Goal: Task Accomplishment & Management: Manage account settings

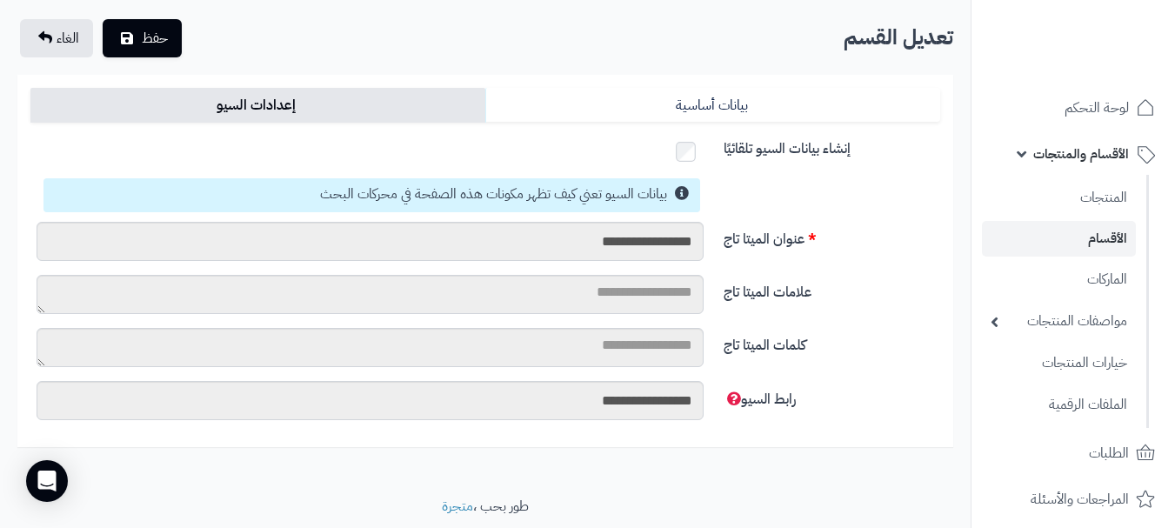
scroll to position [137, 0]
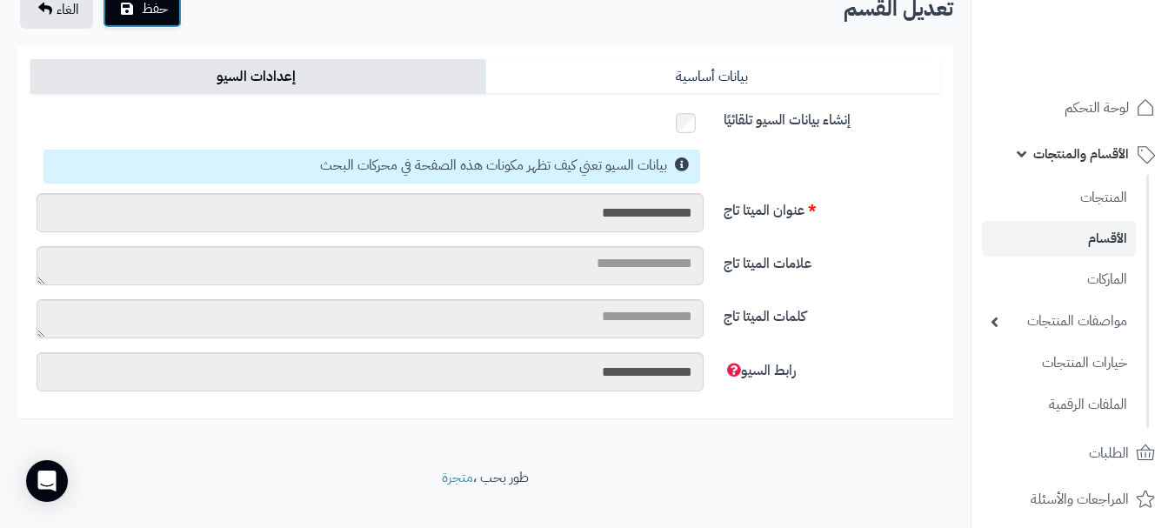
click at [130, 17] on button "حفظ" at bounding box center [142, 9] width 79 height 38
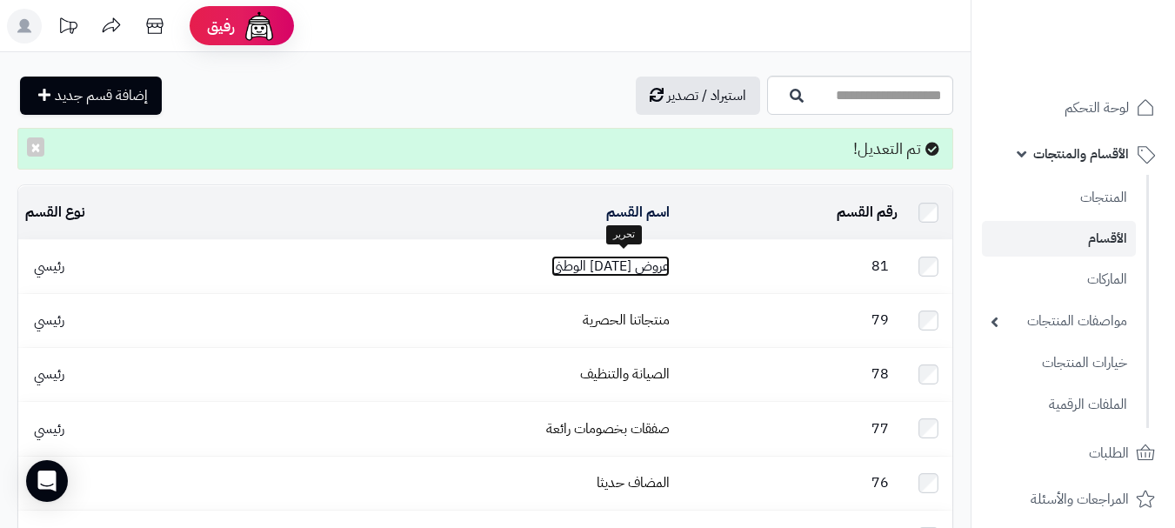
click at [670, 259] on link "عروض اليوم الوطنى" at bounding box center [610, 266] width 118 height 21
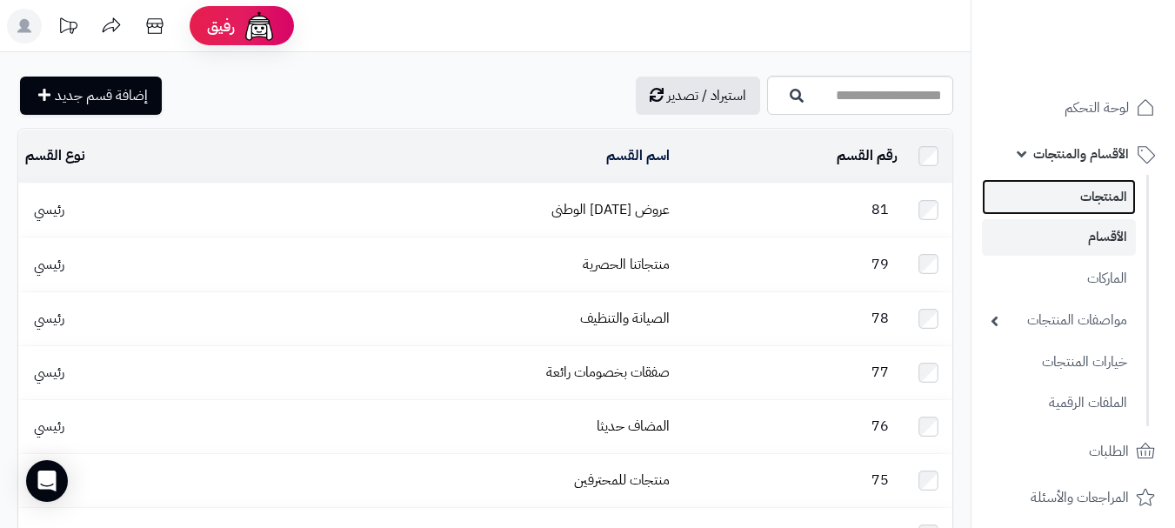
click at [1110, 210] on link "المنتجات" at bounding box center [1059, 197] width 154 height 36
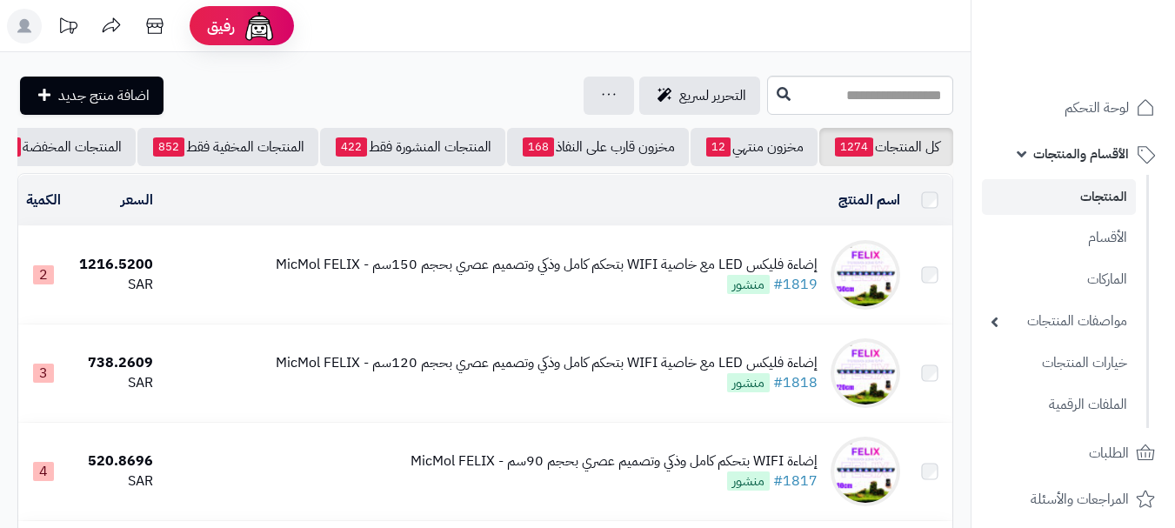
click at [724, 292] on div "إضاءة فليكس LED مع خاصية WIFI بتحكم كامل وذكي وتصميم عصري بحجم 150سم - MicMol F…" at bounding box center [547, 275] width 542 height 40
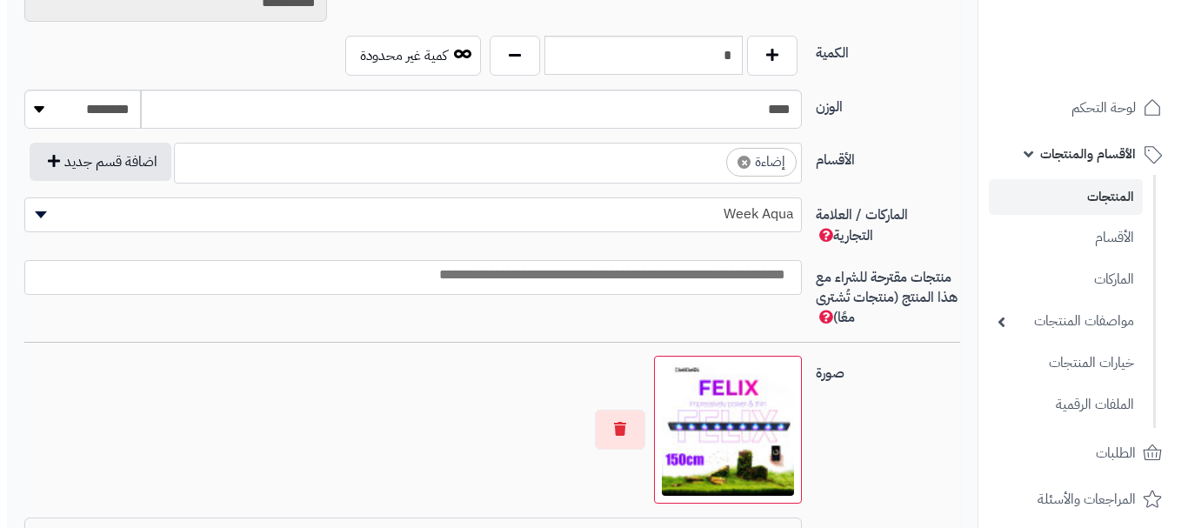
scroll to position [917, 0]
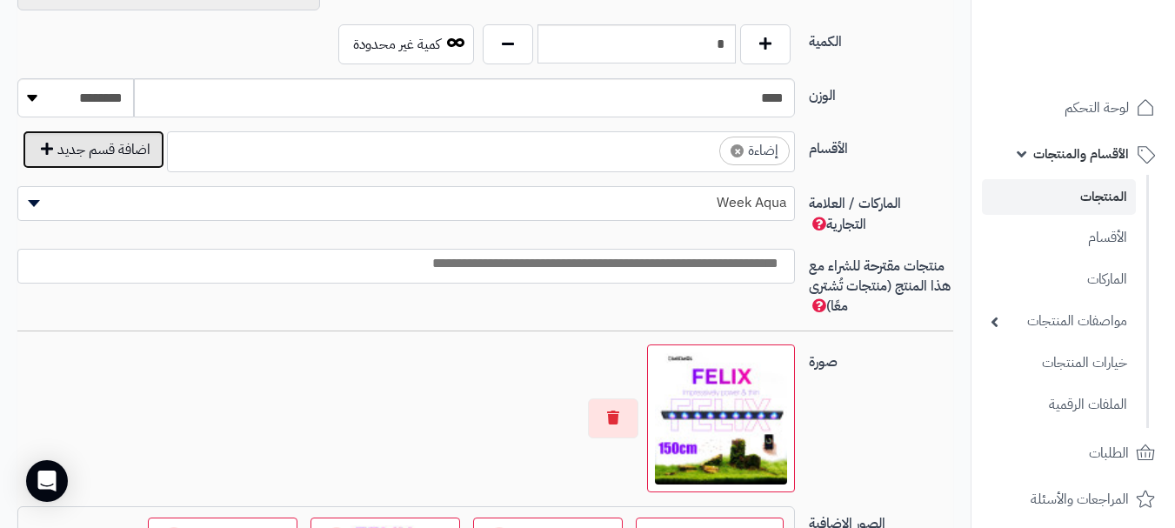
click at [142, 153] on button "اضافة قسم جديد" at bounding box center [94, 149] width 142 height 38
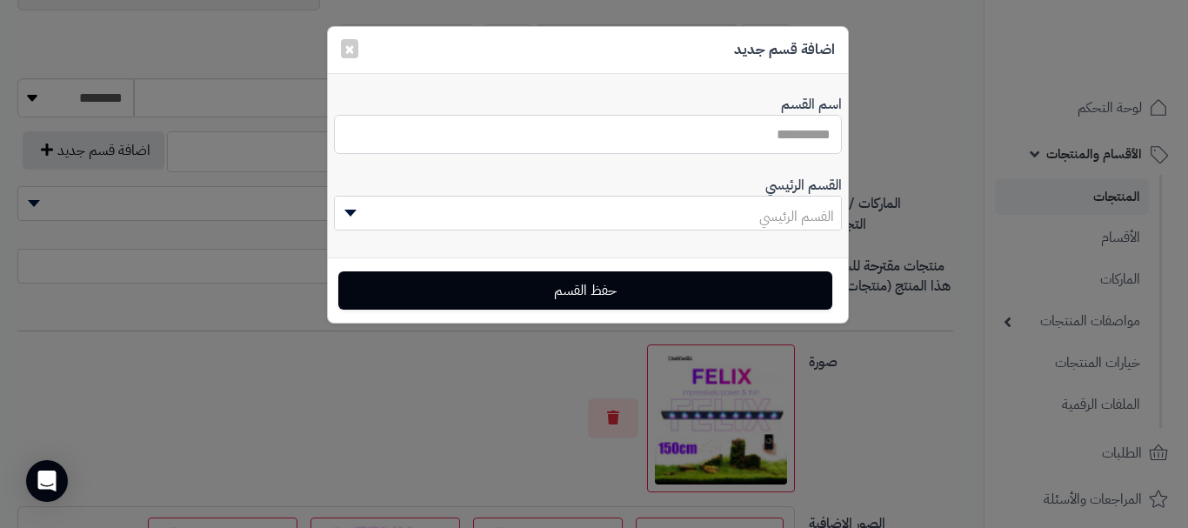
click at [779, 137] on input "اسم القسم" at bounding box center [588, 134] width 508 height 39
click at [793, 138] on input "اسم القسم" at bounding box center [588, 134] width 508 height 39
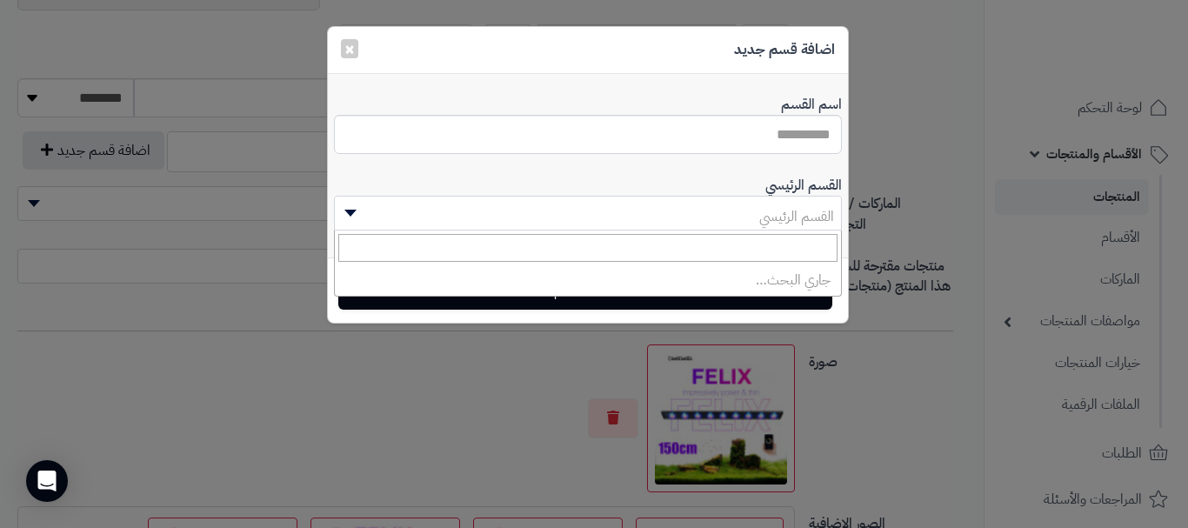
click at [349, 210] on b at bounding box center [350, 213] width 12 height 7
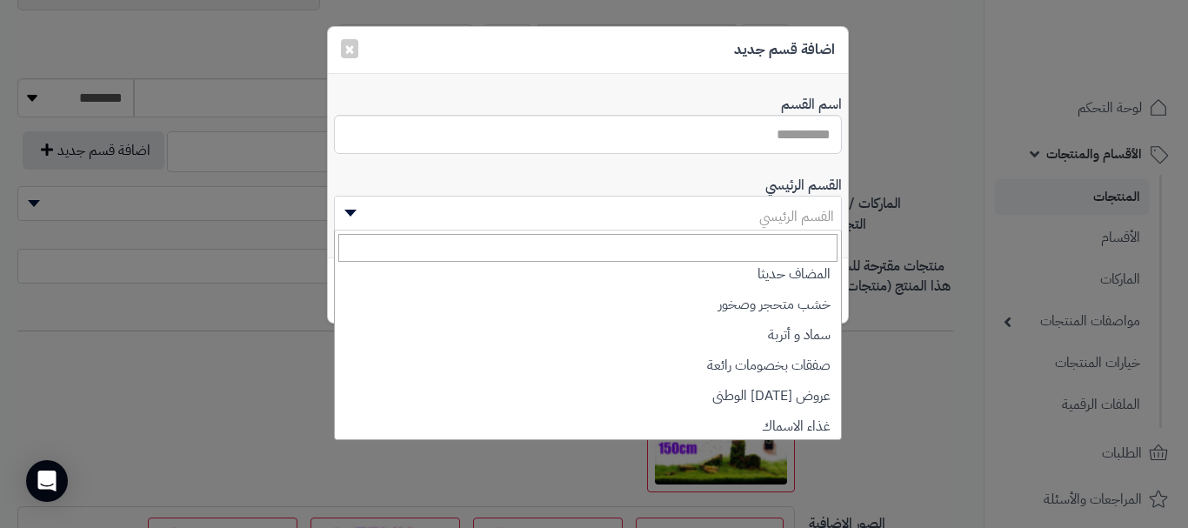
scroll to position [199, 0]
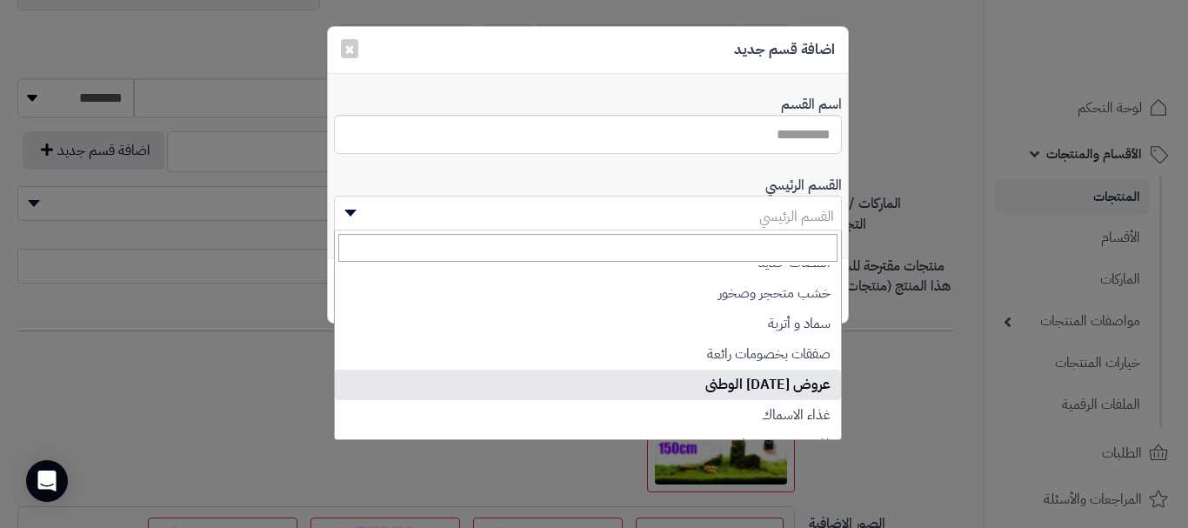
select select "**"
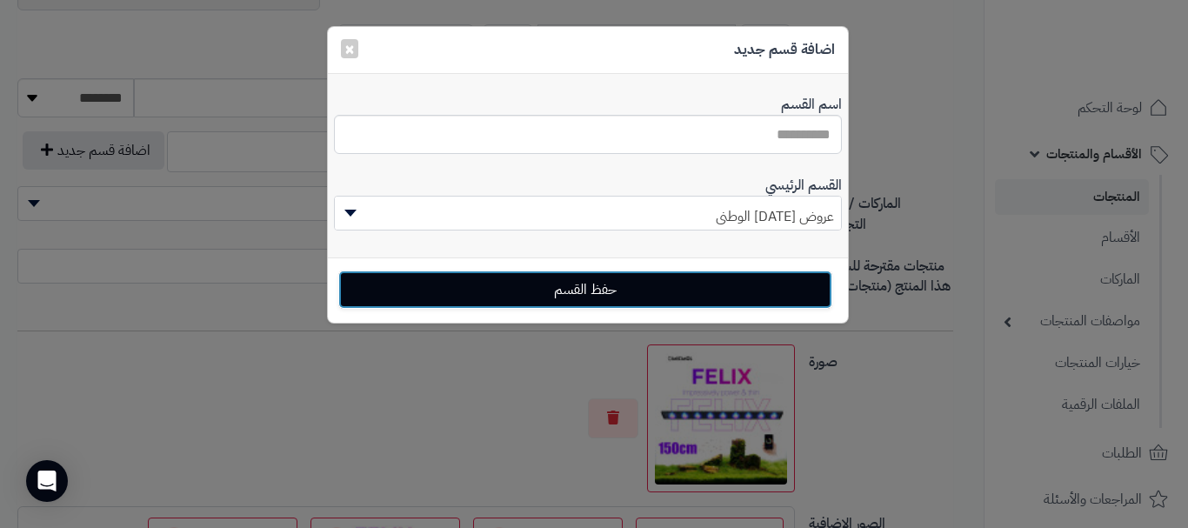
click at [600, 291] on button "حفظ القسم" at bounding box center [585, 290] width 494 height 38
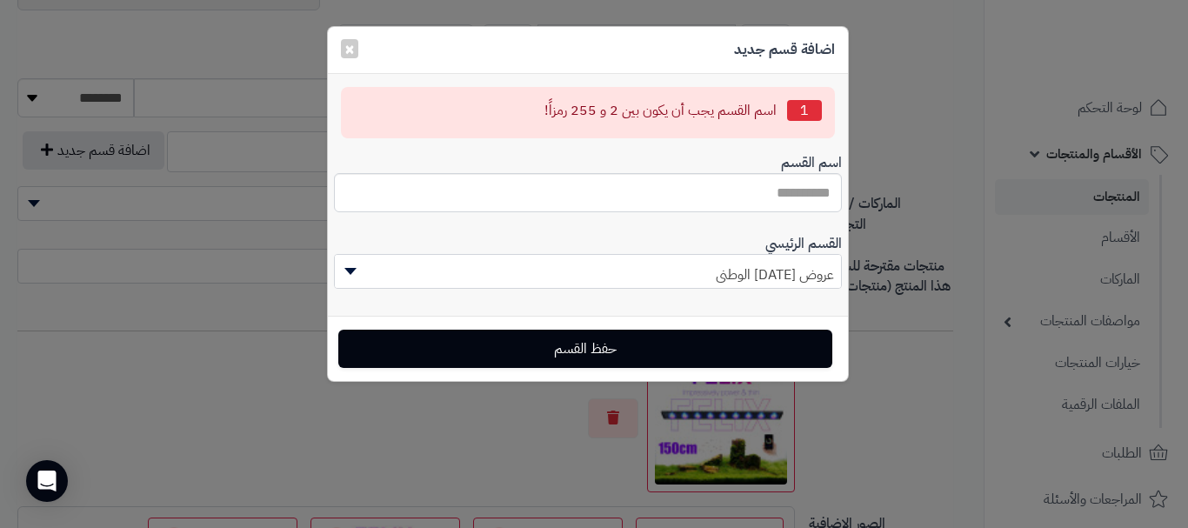
click at [775, 267] on span "عروض [DATE] الوطنى" at bounding box center [588, 274] width 506 height 35
click at [775, 267] on span "عروض اليوم الوطنى" at bounding box center [588, 274] width 506 height 35
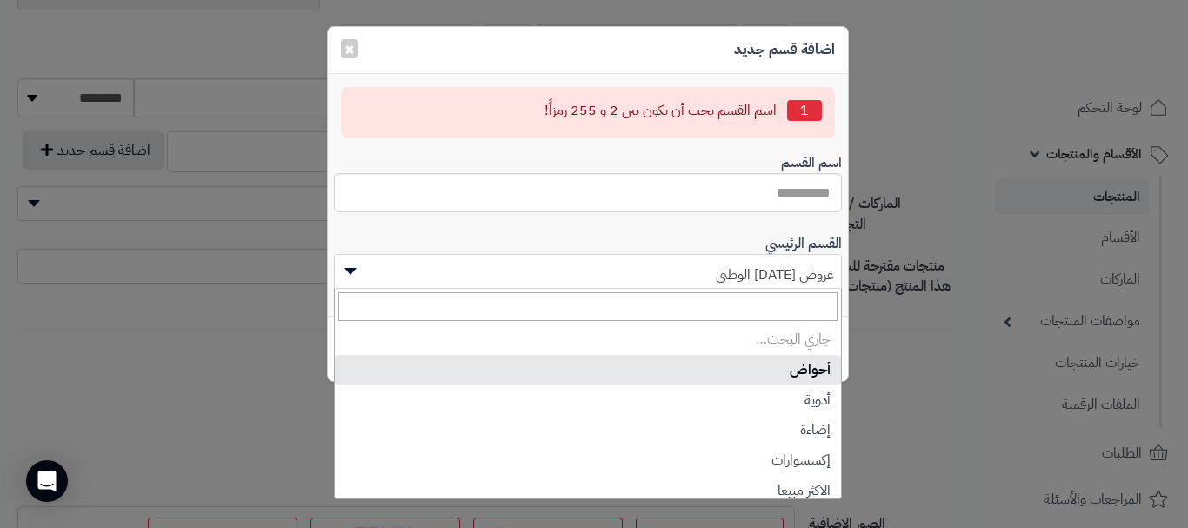
click at [775, 267] on span "عروض [DATE] الوطنى" at bounding box center [588, 274] width 506 height 35
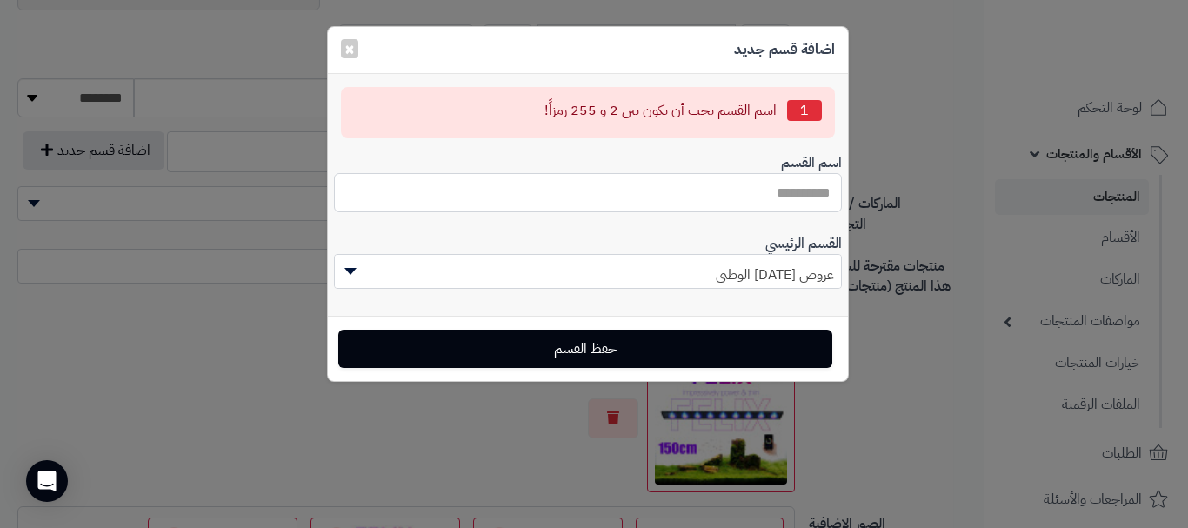
click at [818, 197] on input "اسم القسم" at bounding box center [588, 192] width 508 height 39
click at [814, 184] on input "اسم القسم" at bounding box center [588, 192] width 508 height 39
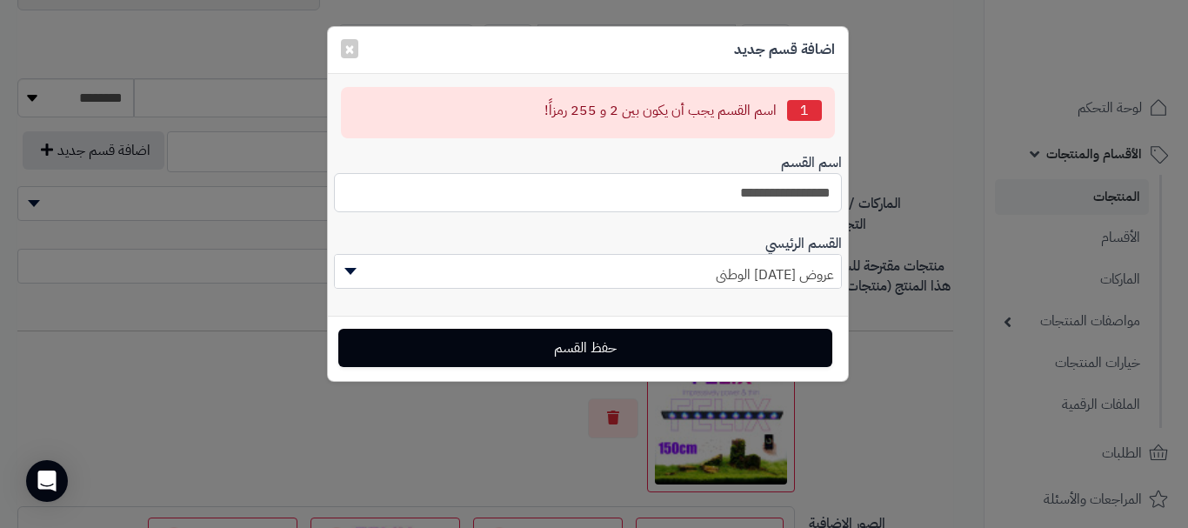
type input "**********"
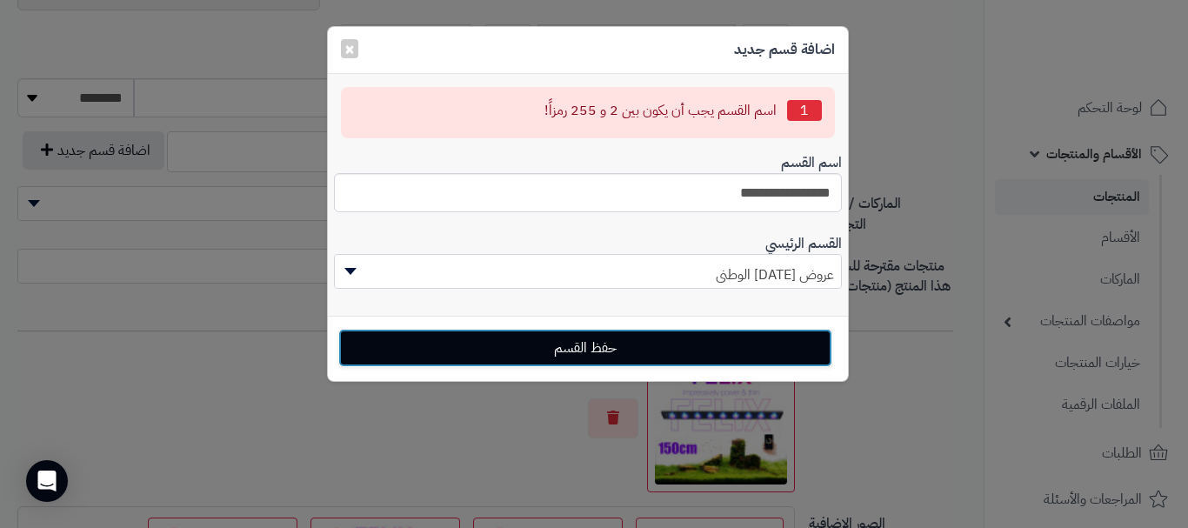
click at [672, 337] on button "حفظ القسم" at bounding box center [585, 348] width 494 height 38
select select "**"
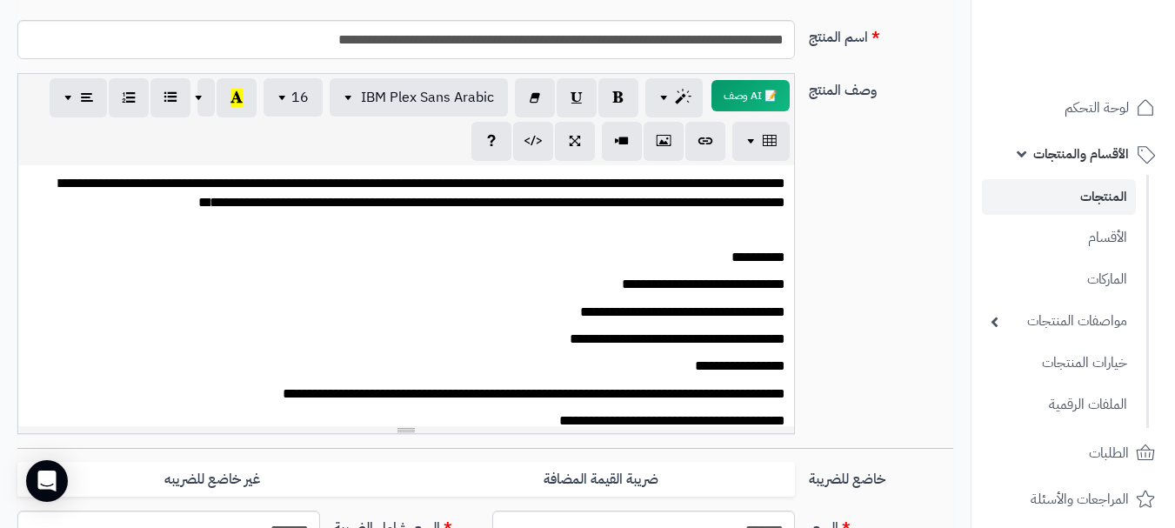
scroll to position [0, 0]
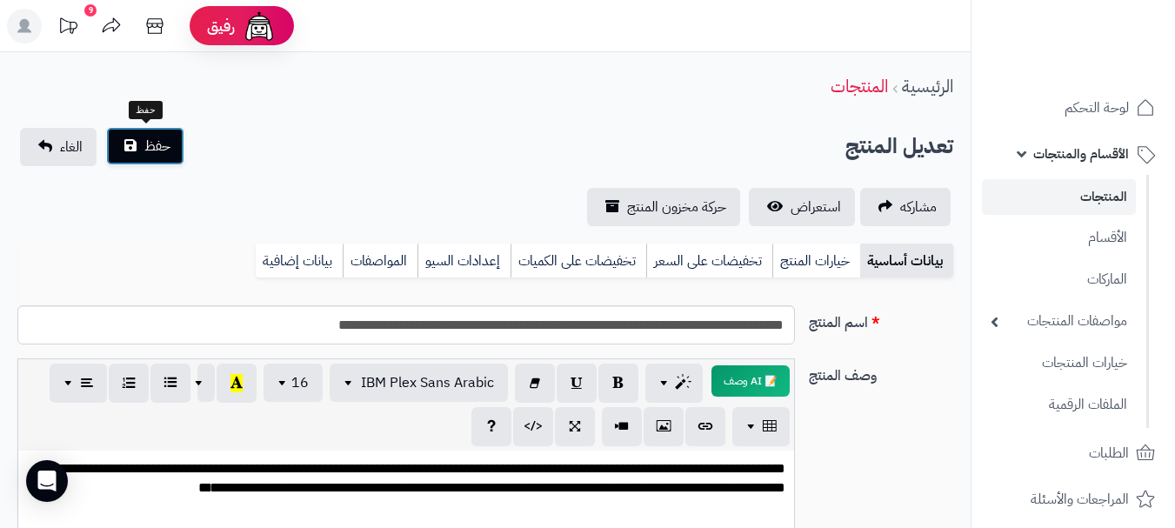
click at [158, 151] on span "حفظ" at bounding box center [157, 146] width 26 height 21
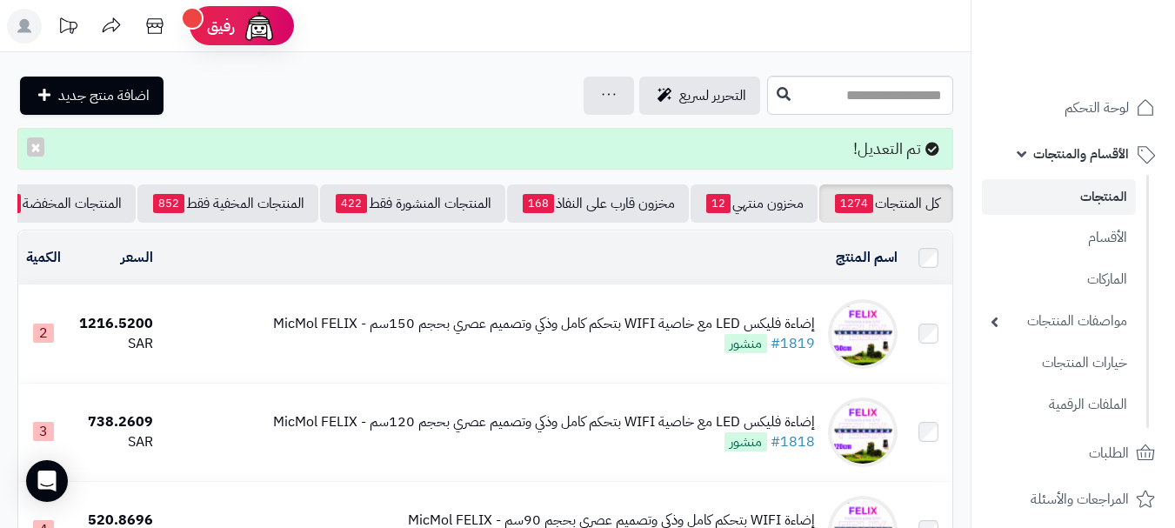
click at [509, 351] on div "إضاءة فليكس LED مع خاصية WIFI بتحكم كامل وذكي وتصميم عصري بحجم 150سم - MicMol F…" at bounding box center [544, 334] width 542 height 40
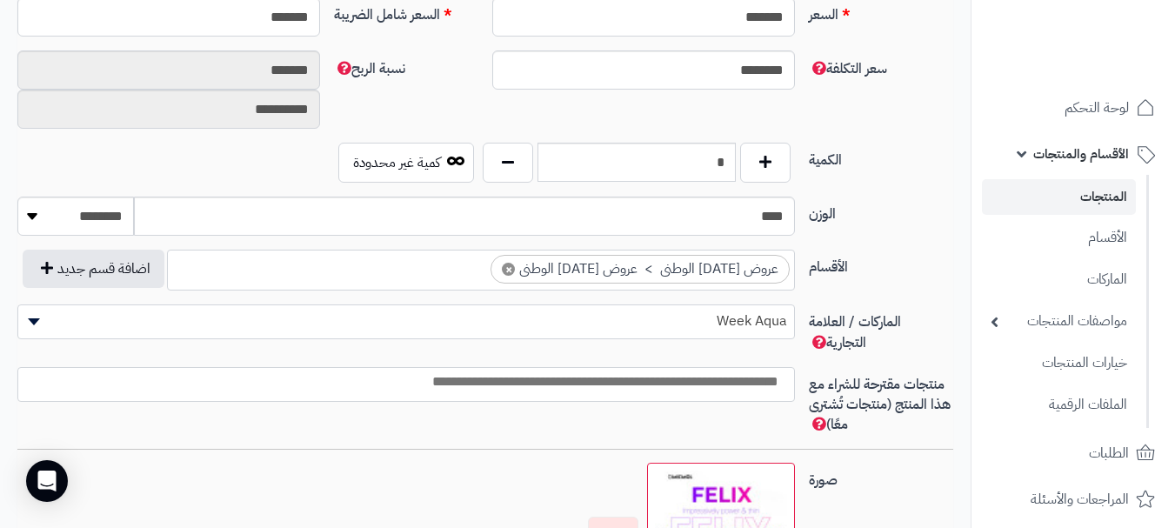
scroll to position [810, 0]
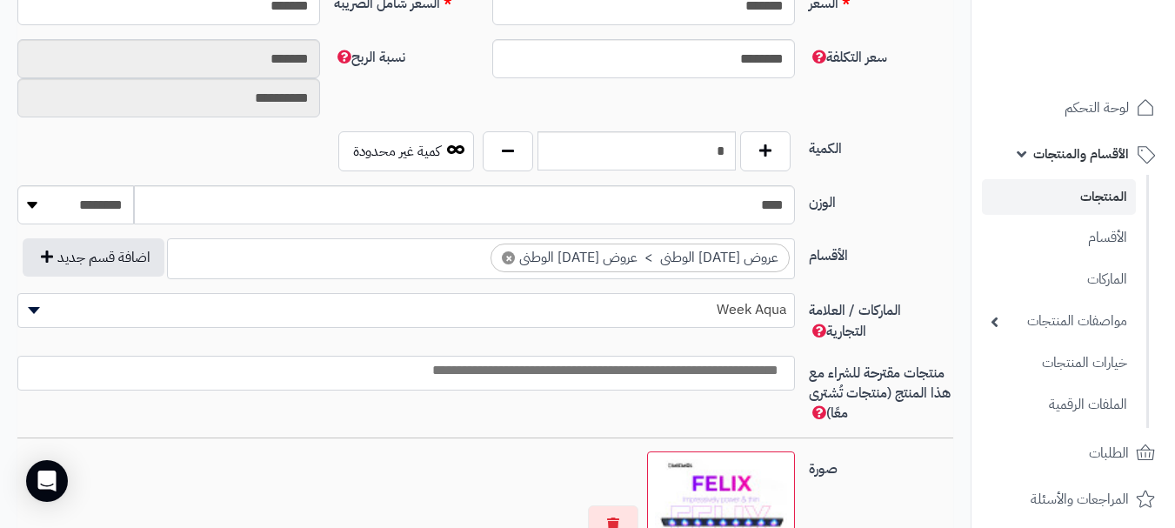
click at [515, 259] on span "×" at bounding box center [508, 257] width 13 height 13
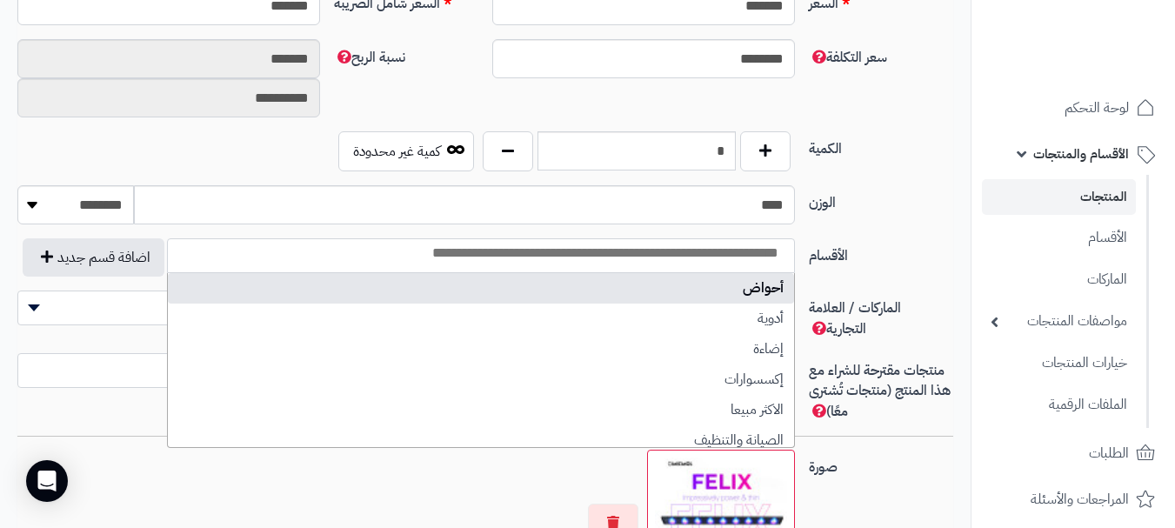
scroll to position [239, 0]
click at [752, 251] on input "search" at bounding box center [481, 254] width 626 height 20
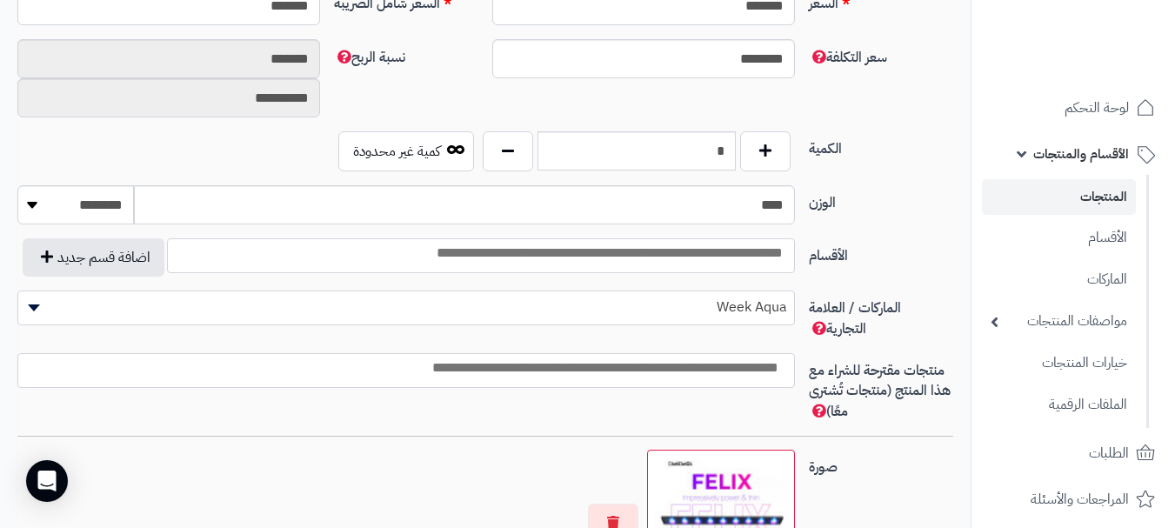
click at [752, 252] on input "search" at bounding box center [481, 254] width 626 height 20
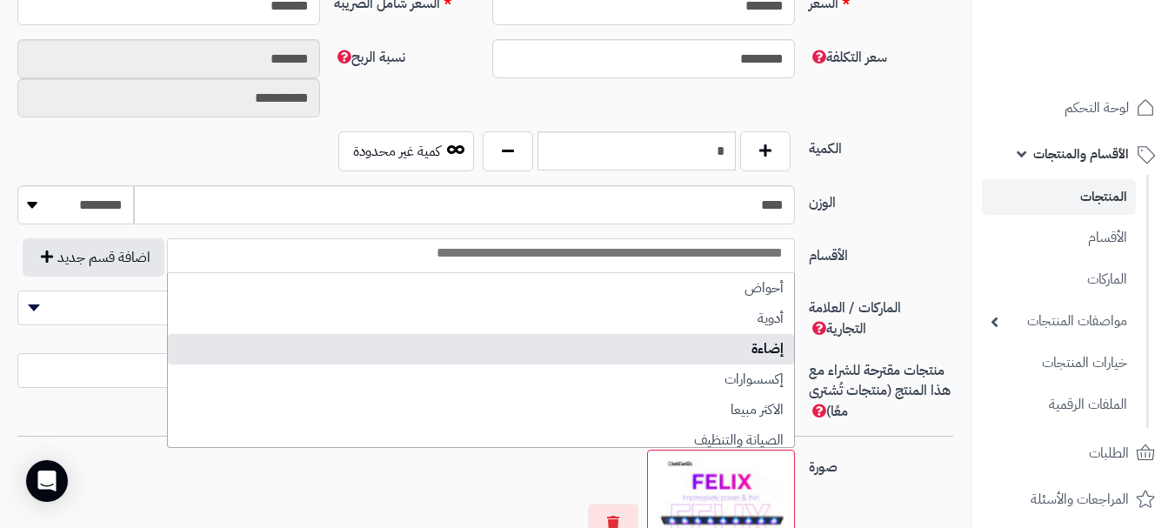
select select "**"
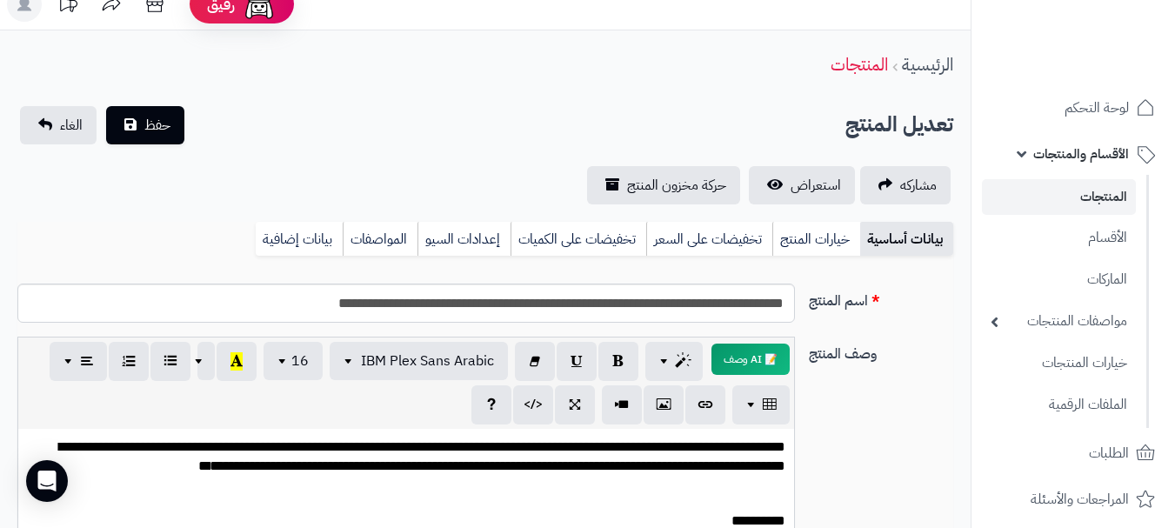
scroll to position [0, 0]
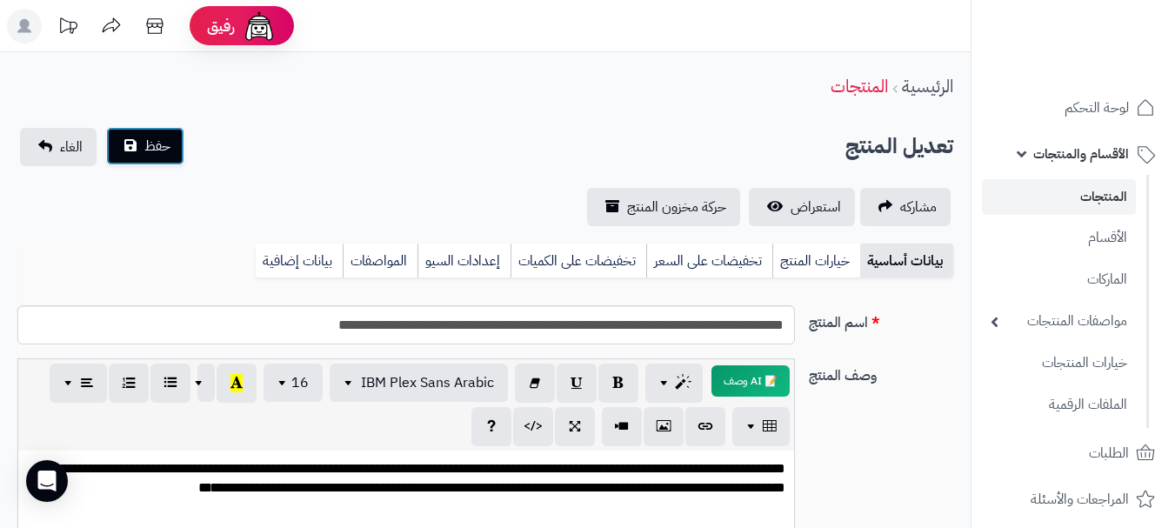
click at [126, 161] on button "حفظ" at bounding box center [145, 146] width 78 height 38
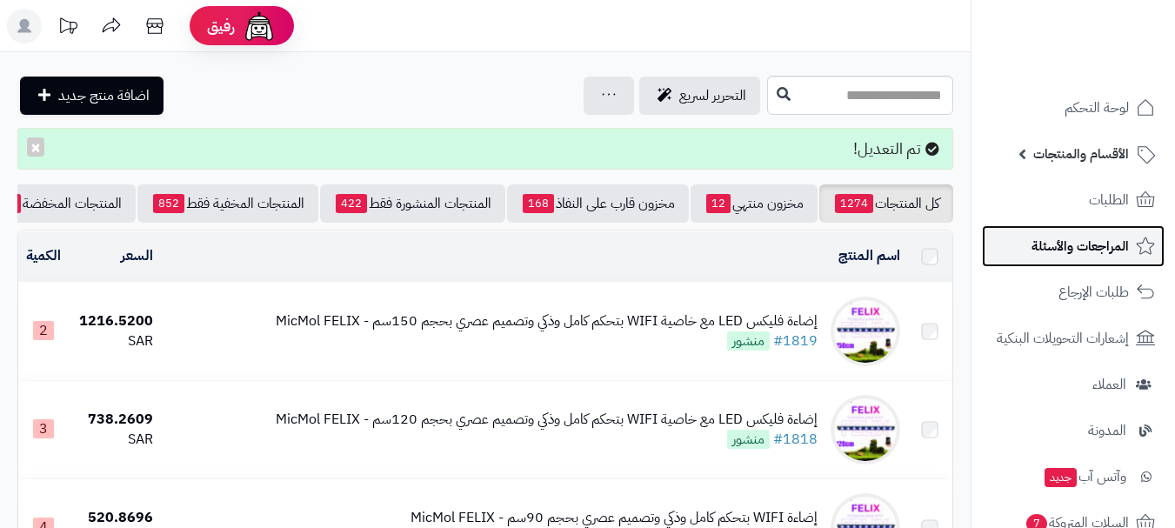
click at [1096, 245] on span "المراجعات والأسئلة" at bounding box center [1080, 246] width 97 height 24
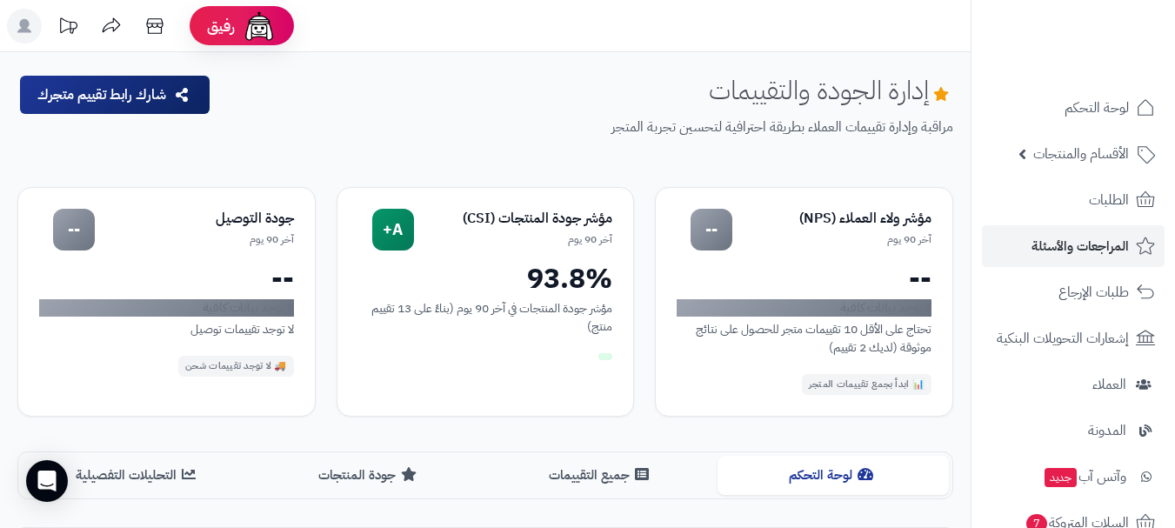
click at [1078, 170] on link "الأقسام والمنتجات" at bounding box center [1073, 154] width 183 height 42
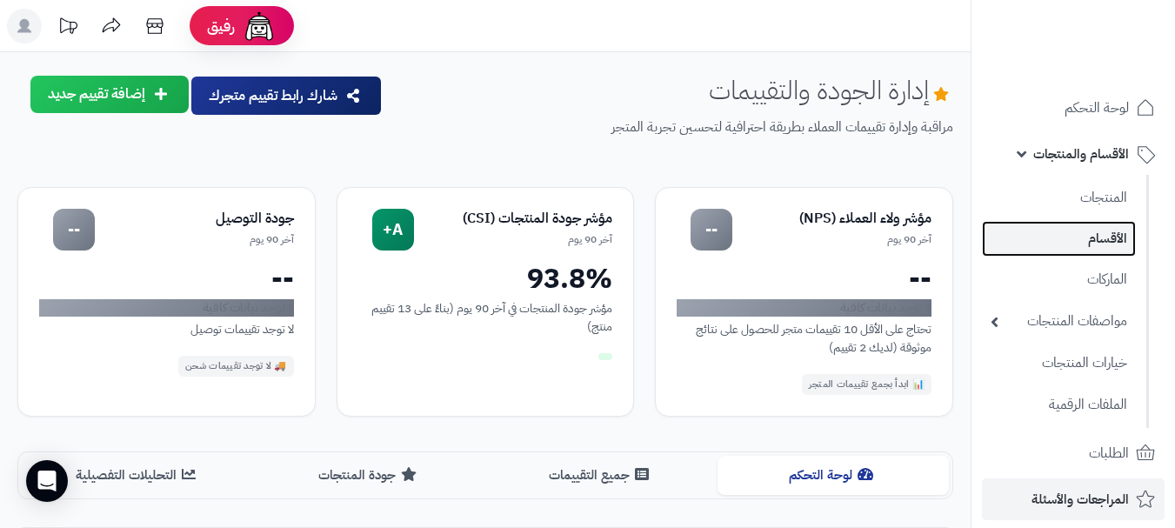
click at [1092, 238] on link "الأقسام" at bounding box center [1059, 239] width 154 height 36
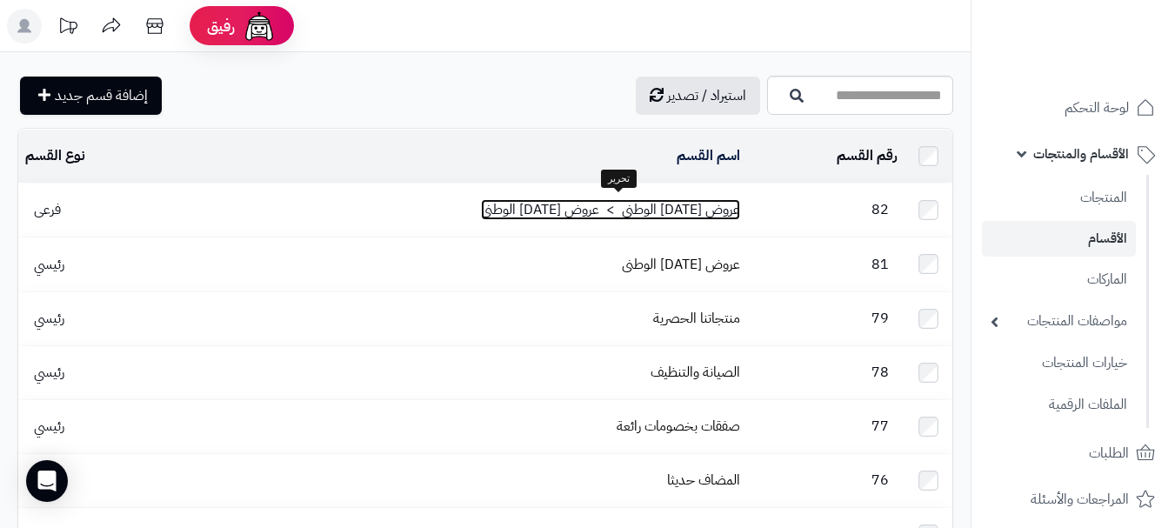
click at [640, 211] on link "عروض [DATE] الوطنى > عروض [DATE] الوطنى" at bounding box center [610, 209] width 259 height 21
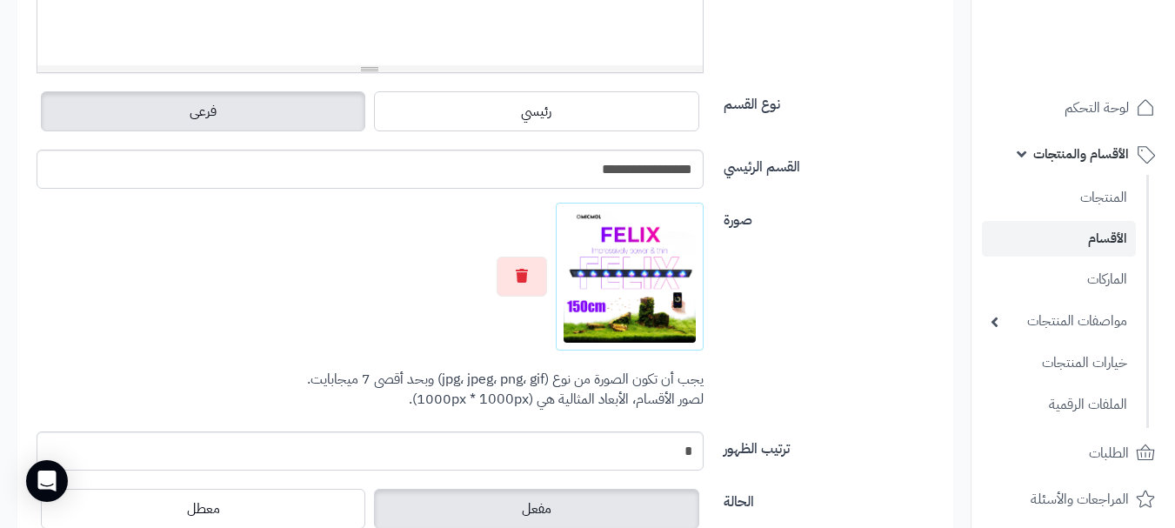
scroll to position [581, 0]
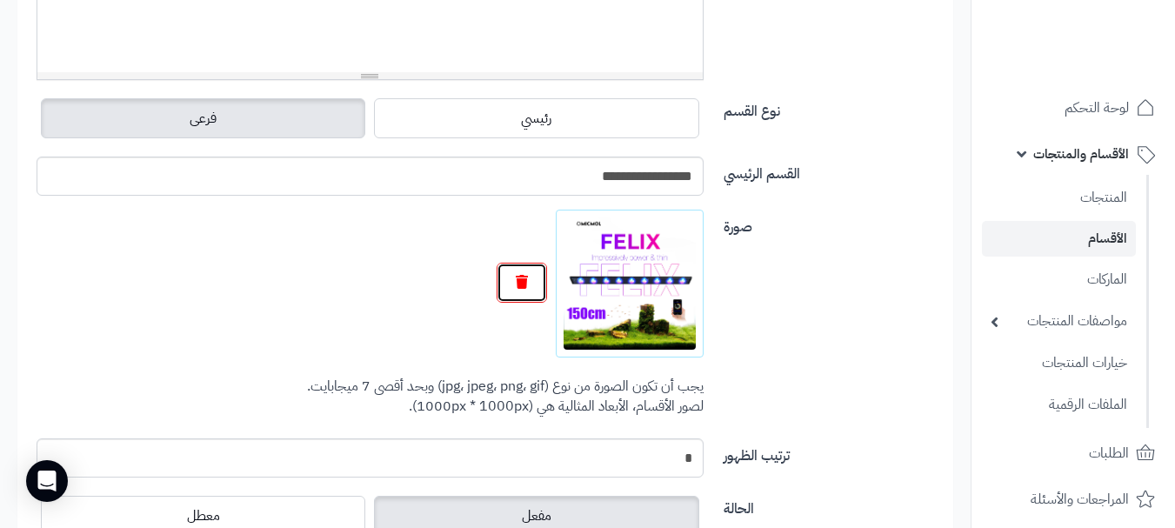
click at [525, 279] on icon "button" at bounding box center [522, 282] width 12 height 14
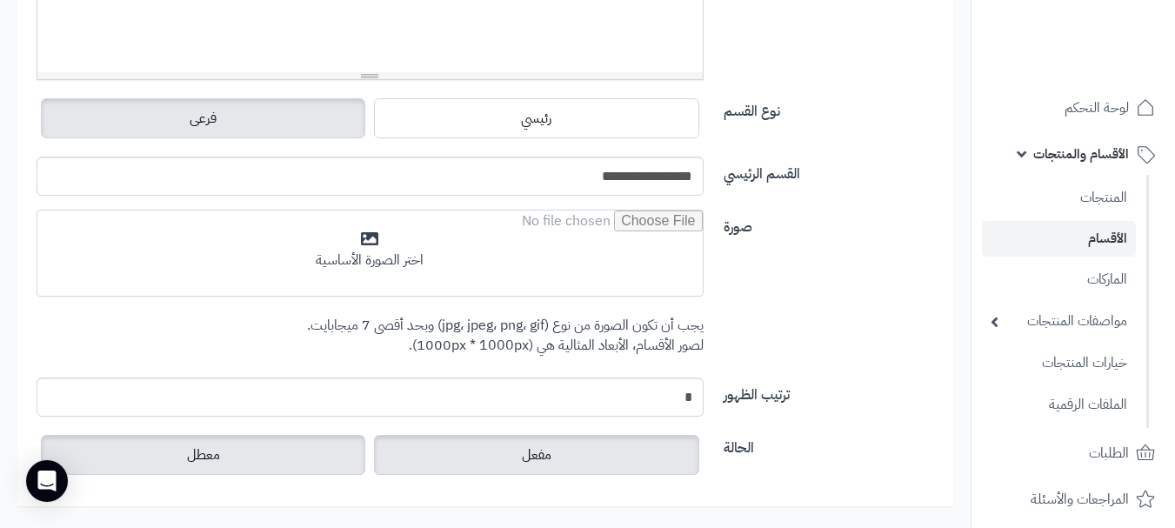
click at [143, 442] on label "معطل" at bounding box center [203, 455] width 324 height 40
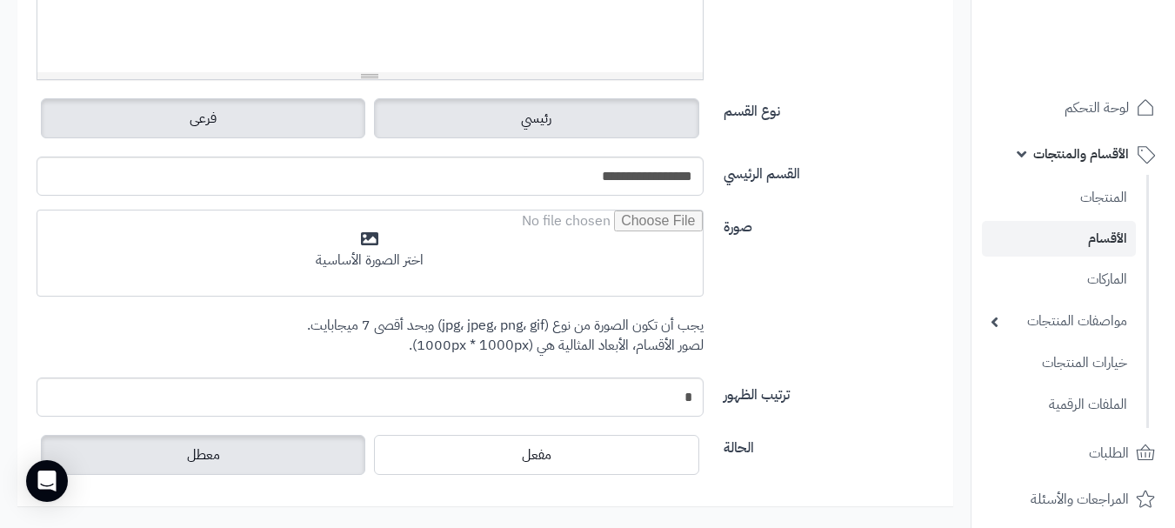
click at [498, 115] on label "رئيسي" at bounding box center [536, 118] width 324 height 40
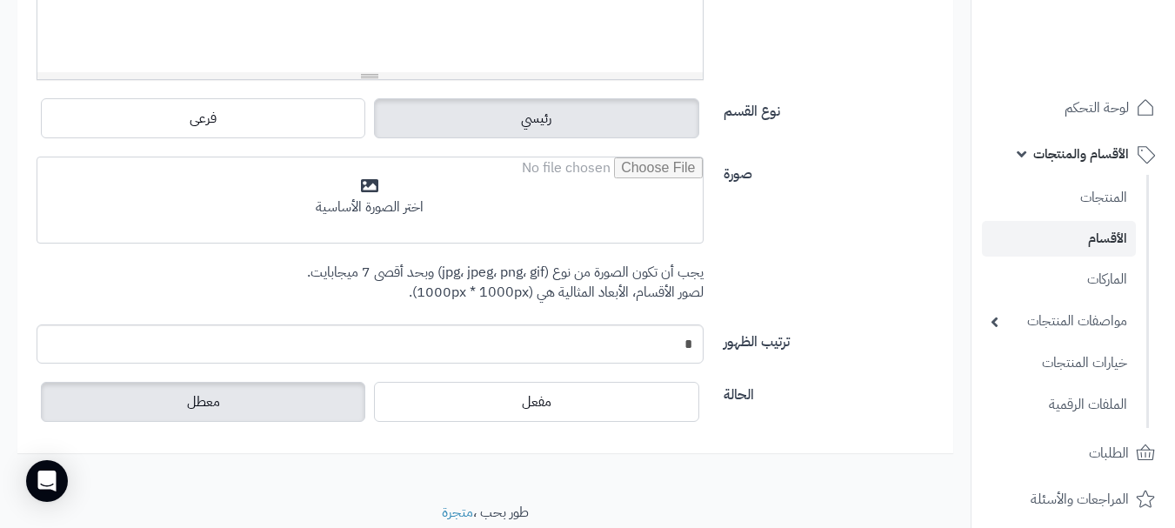
scroll to position [0, 0]
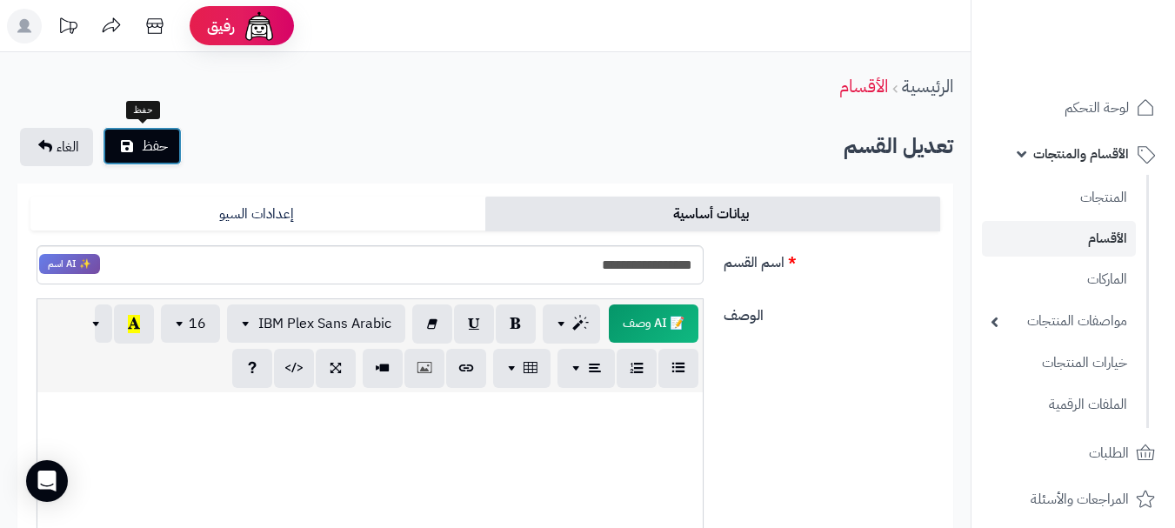
click at [170, 160] on button "حفظ" at bounding box center [142, 146] width 79 height 38
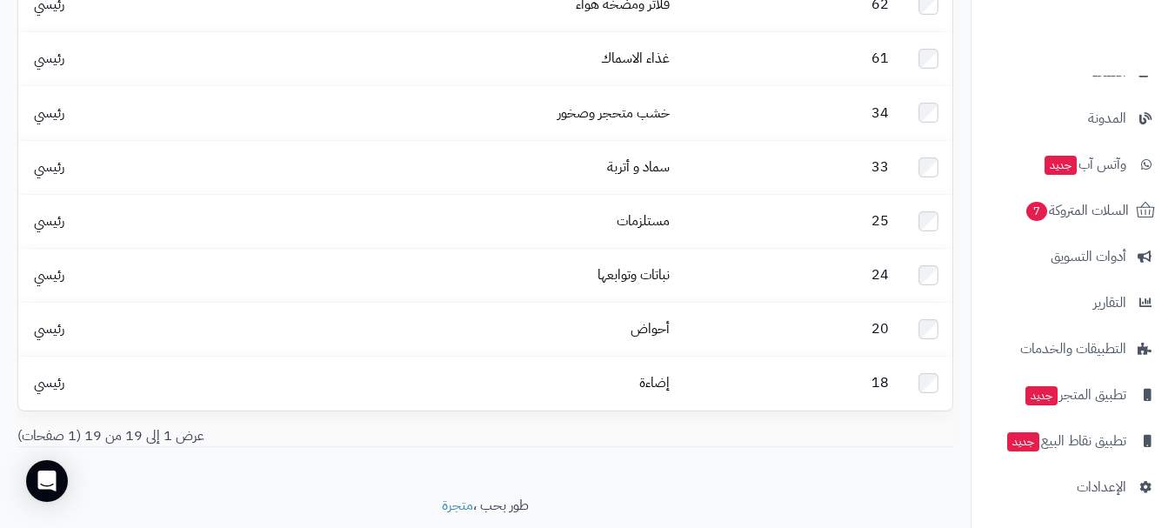
scroll to position [567, 0]
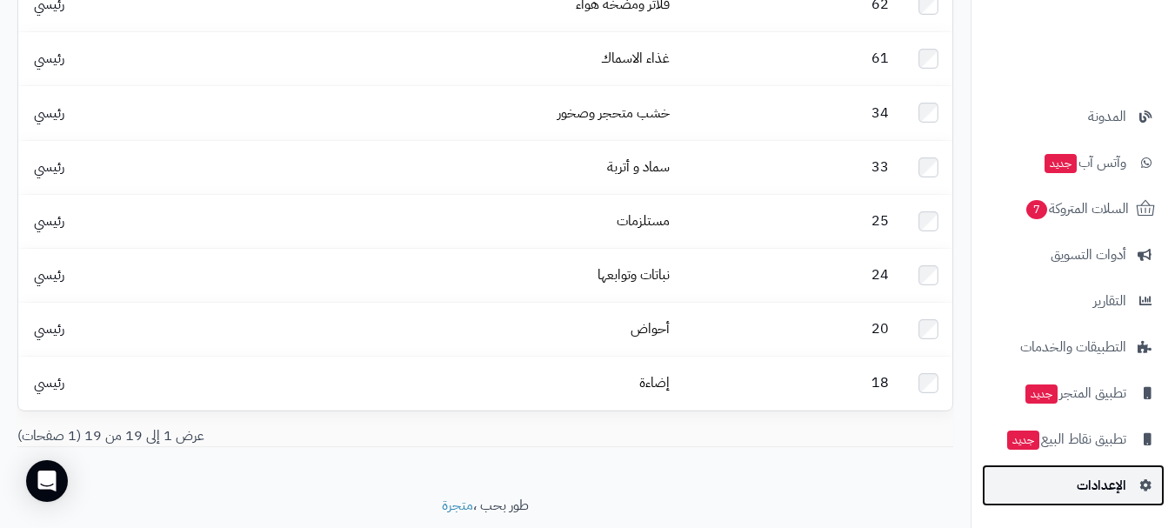
click at [1103, 479] on span "الإعدادات" at bounding box center [1102, 485] width 50 height 24
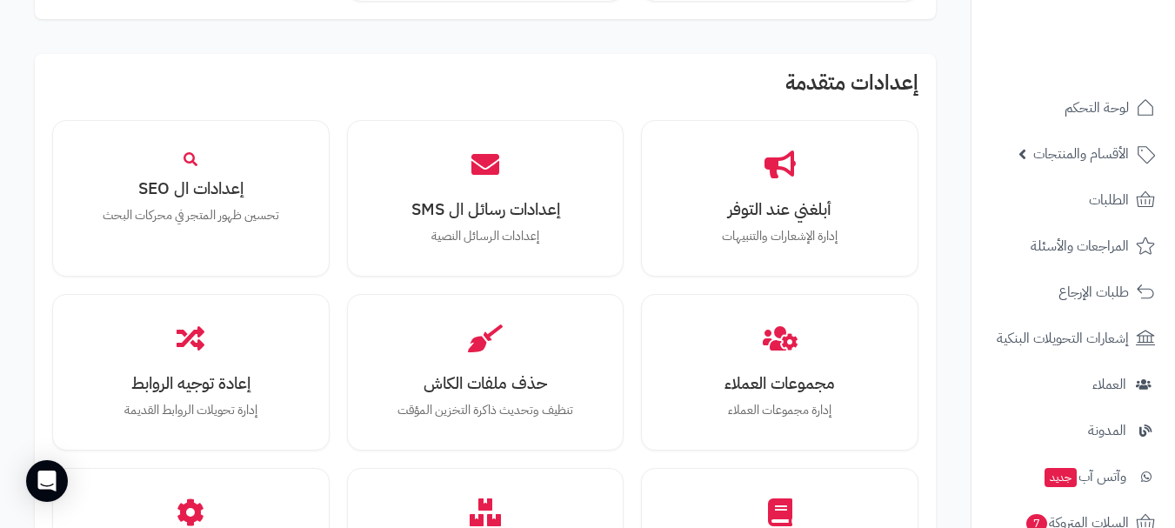
scroll to position [1742, 0]
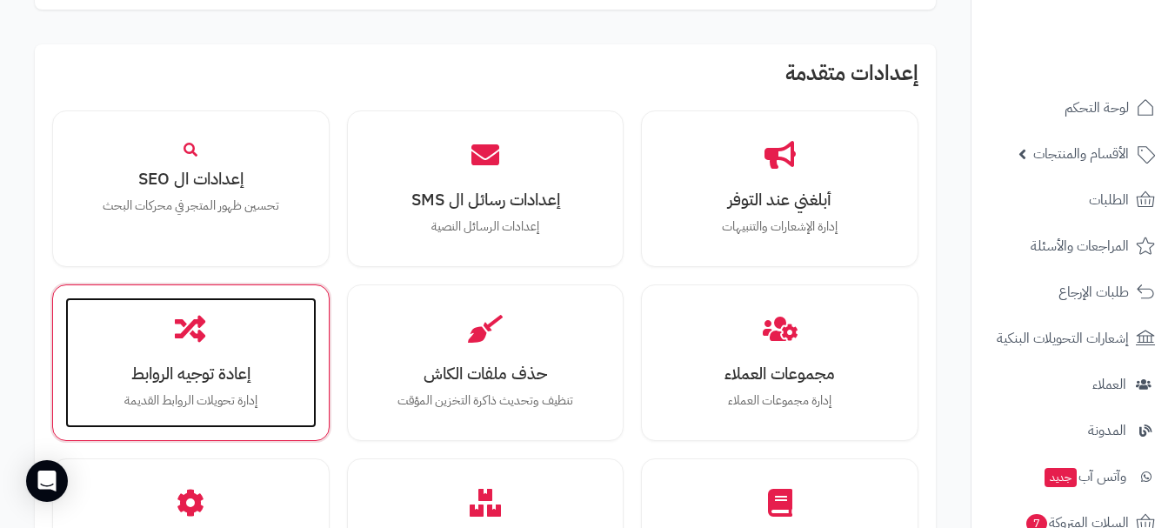
click at [163, 344] on div "إعادة توجيه الروابط إدارة تحويلات الروابط القديمة" at bounding box center [190, 362] width 251 height 130
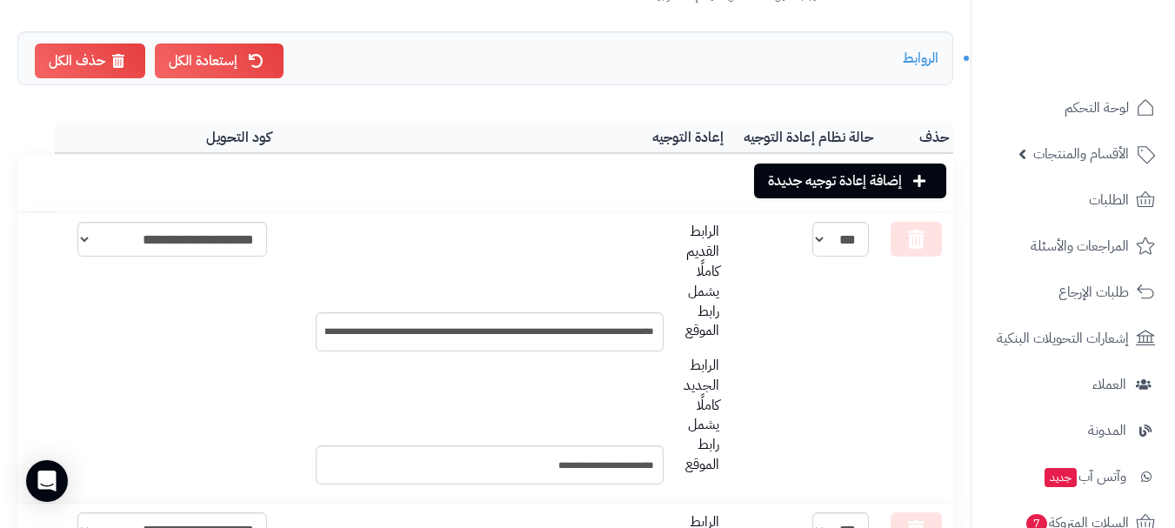
scroll to position [312, 0]
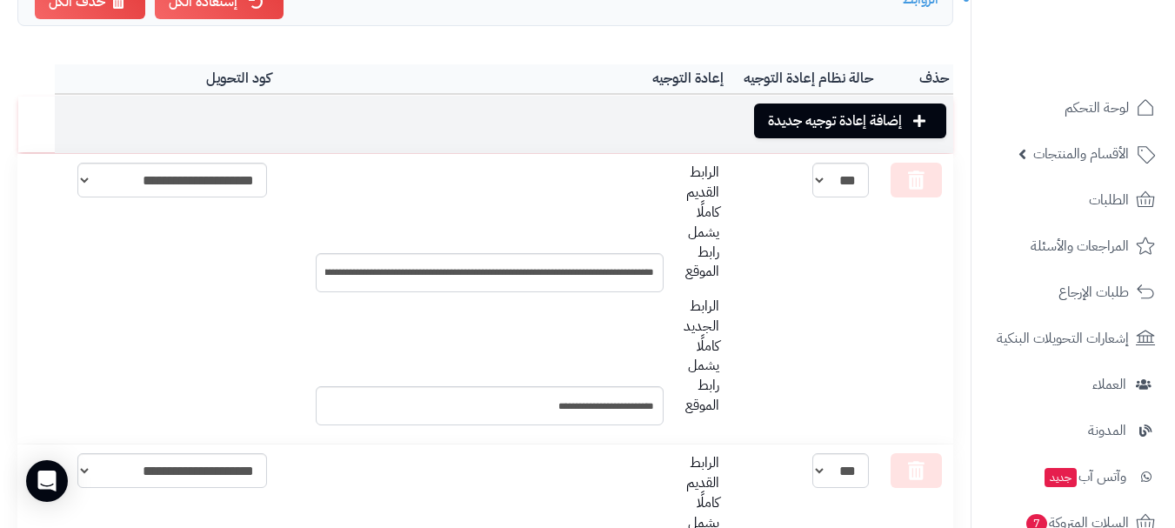
click at [815, 121] on link "إضافة إعادة توجيه جديدة" at bounding box center [850, 121] width 192 height 35
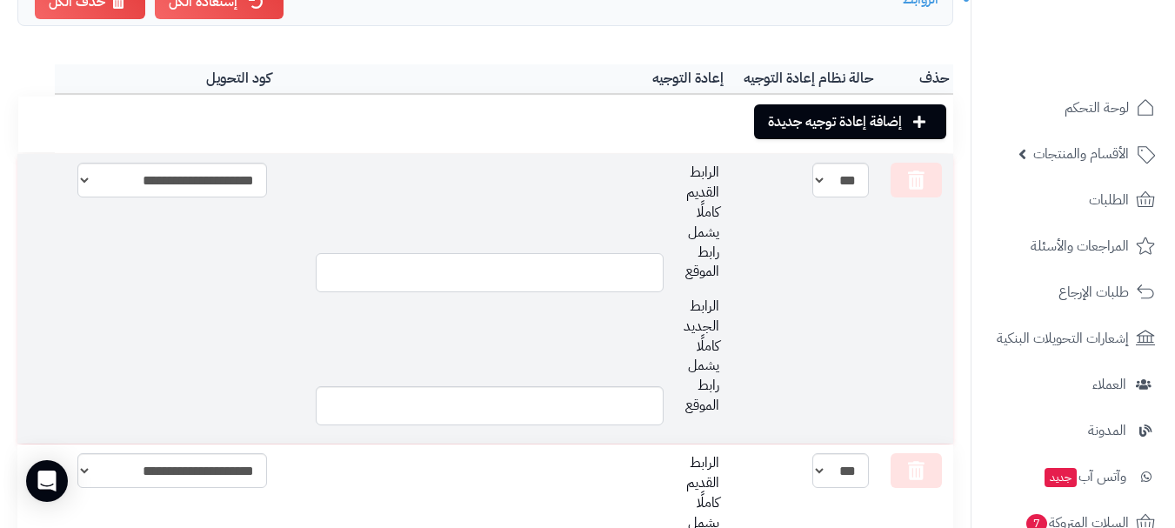
click at [569, 283] on input "text" at bounding box center [490, 272] width 348 height 39
paste input "**********"
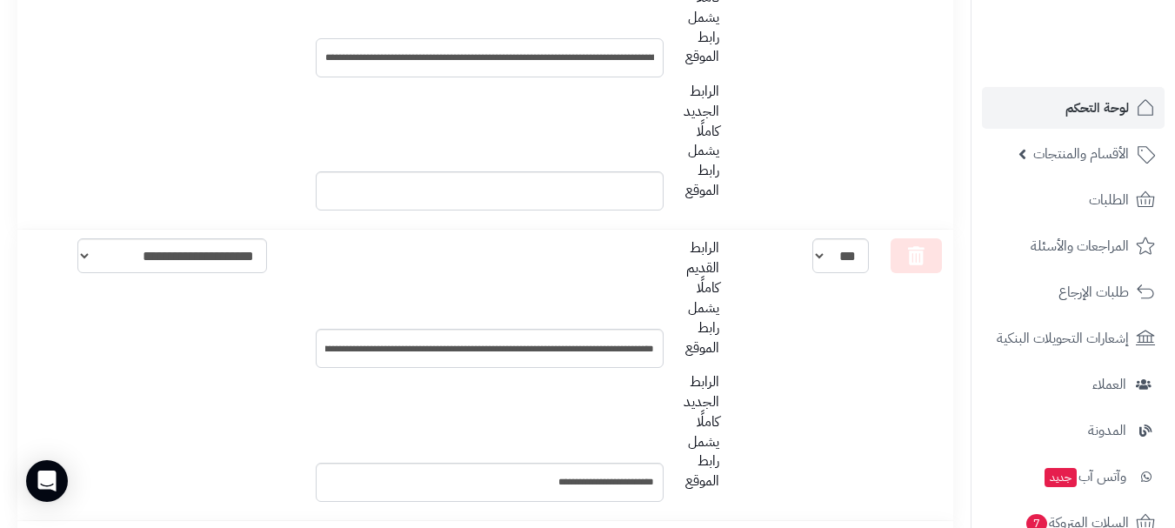
scroll to position [543, 0]
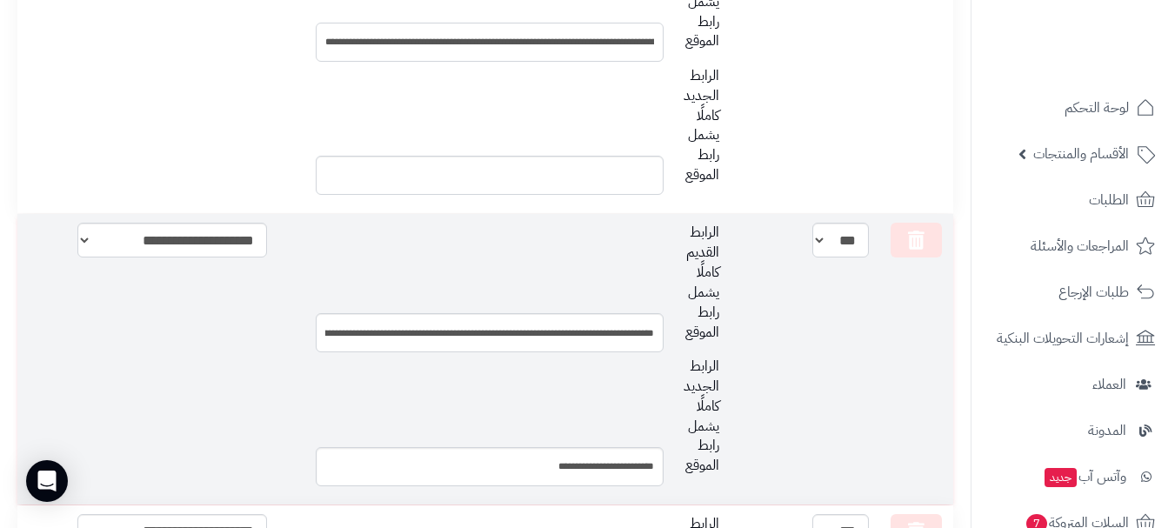
type input "**********"
click at [601, 466] on input "**********" at bounding box center [490, 466] width 348 height 39
click at [600, 466] on input "**********" at bounding box center [490, 466] width 348 height 39
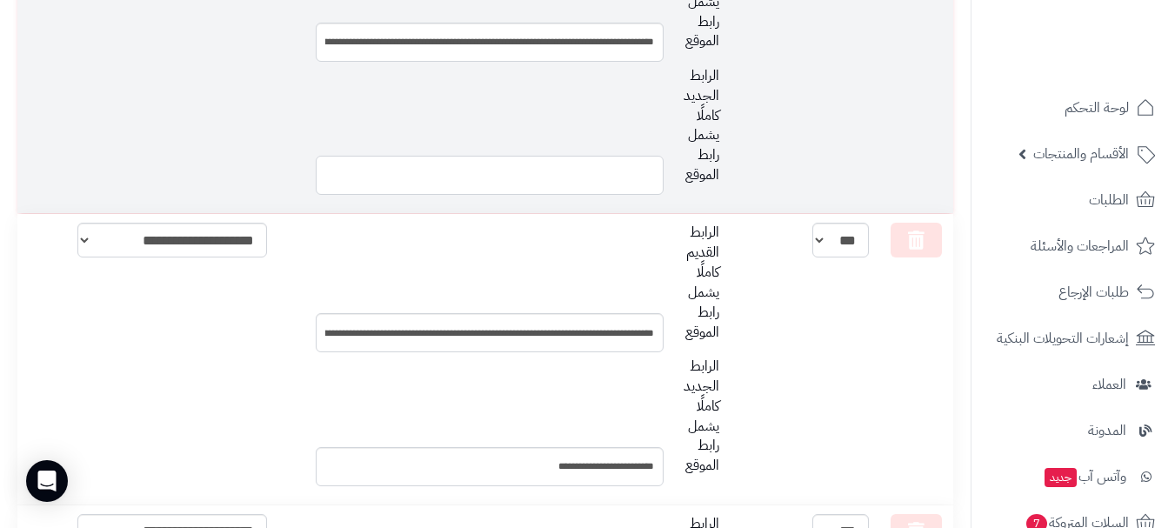
drag, startPoint x: 578, startPoint y: 159, endPoint x: 578, endPoint y: 169, distance: 9.6
click at [578, 163] on input "text" at bounding box center [490, 175] width 348 height 39
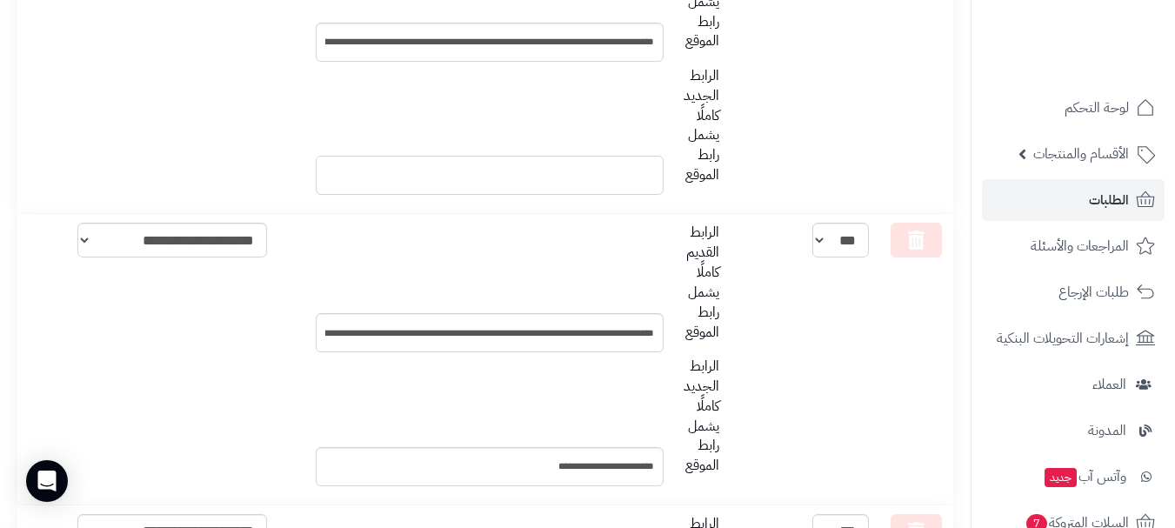
paste input "**********"
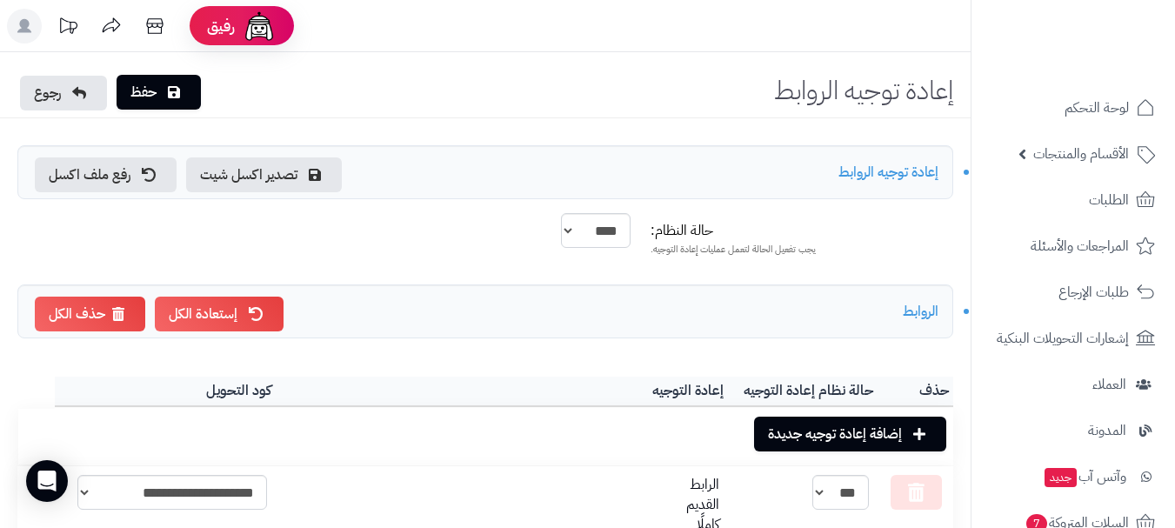
click at [145, 99] on link "حفظ" at bounding box center [159, 92] width 84 height 35
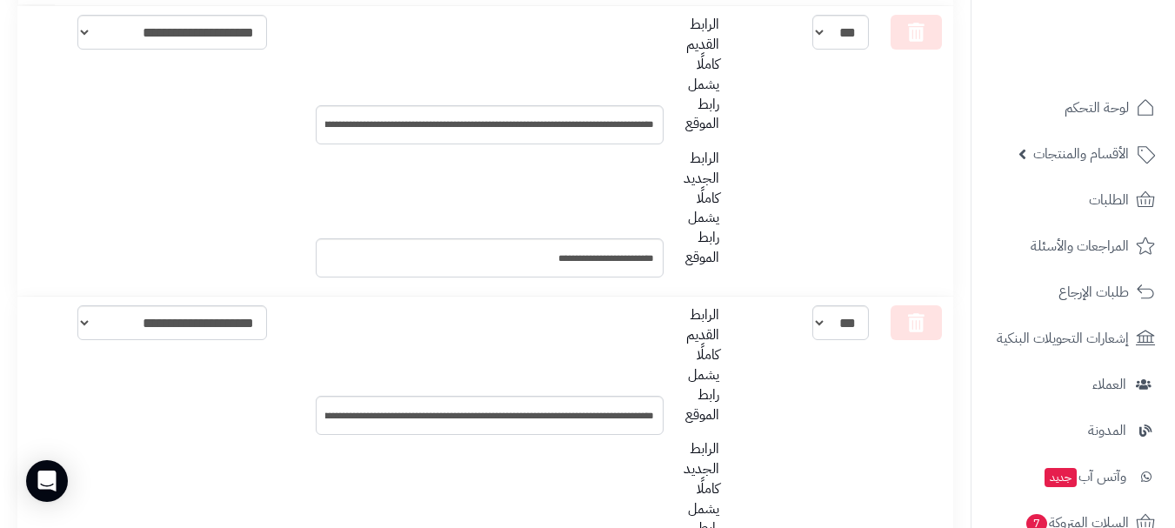
scroll to position [568, 0]
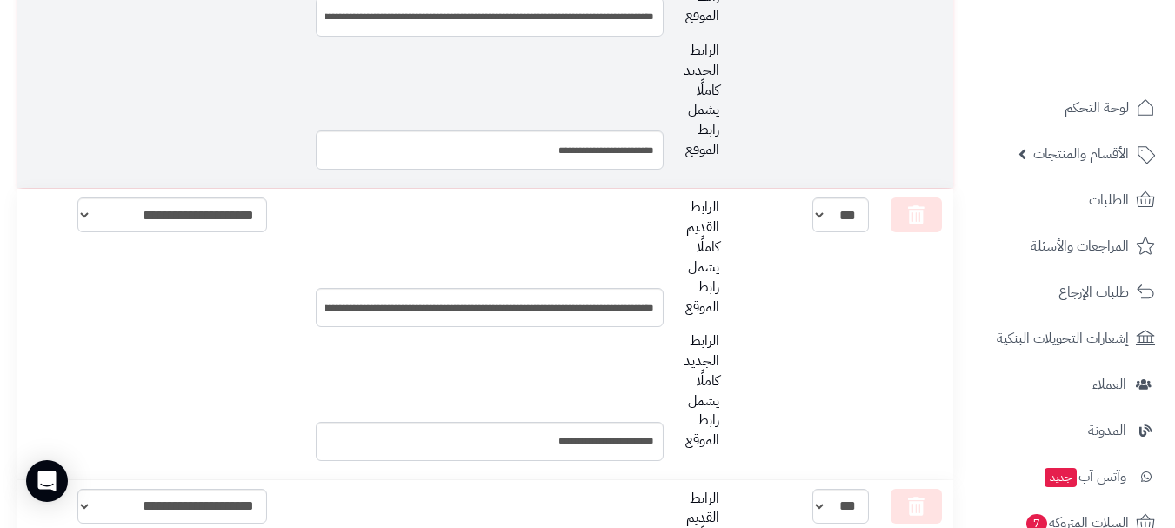
click at [663, 17] on input "**********" at bounding box center [490, 16] width 348 height 39
click at [594, 159] on input "**********" at bounding box center [490, 149] width 348 height 39
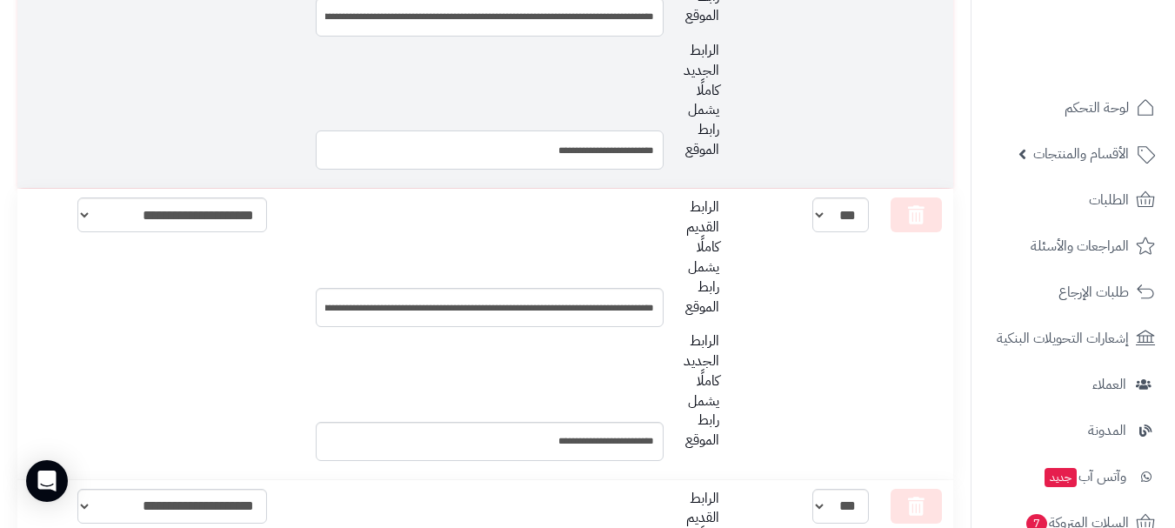
click at [594, 159] on input "**********" at bounding box center [490, 149] width 348 height 39
paste input "**********"
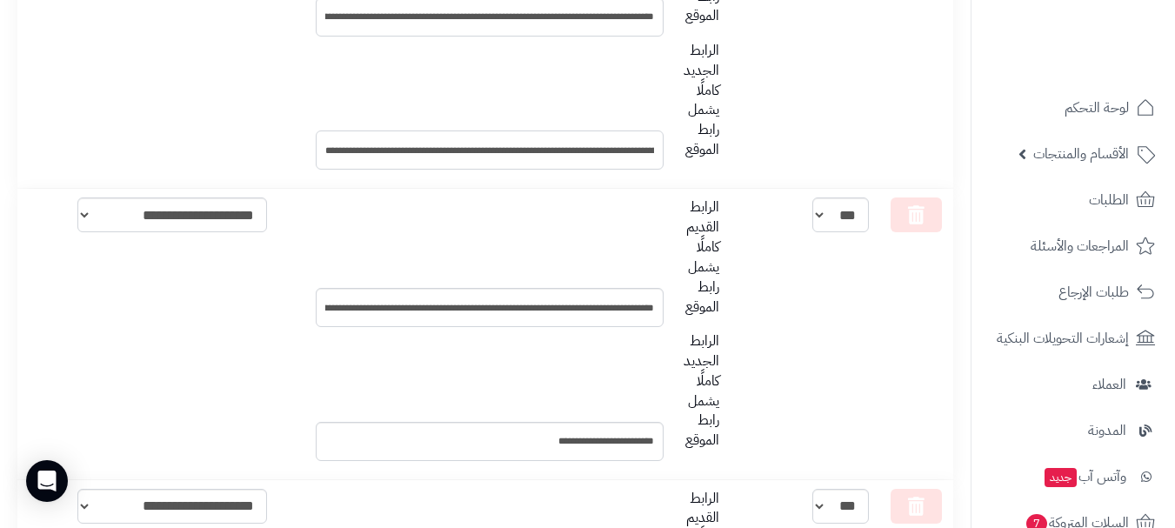
scroll to position [0, 0]
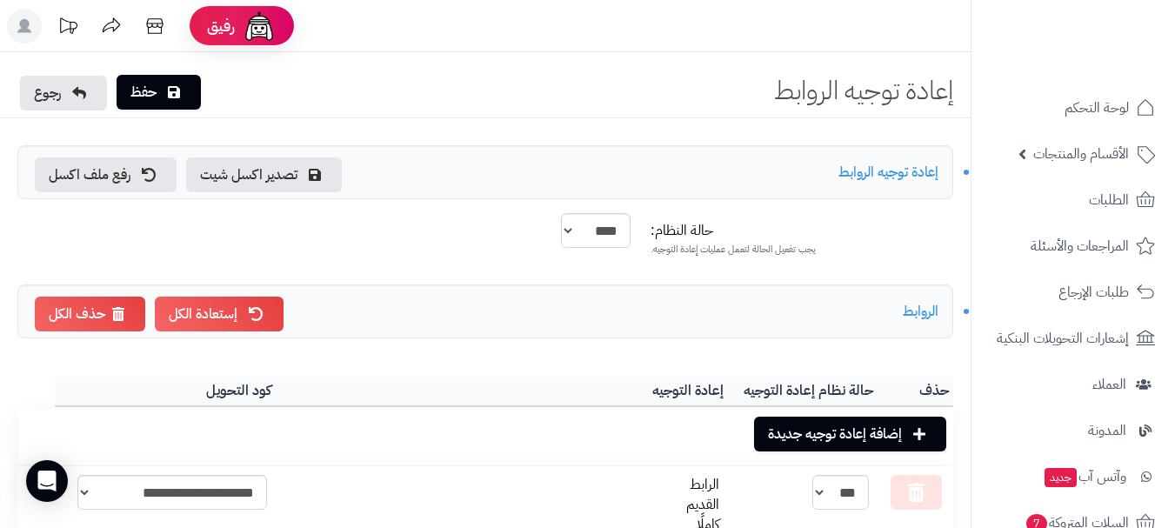
type input "**********"
click at [153, 79] on link "حفظ" at bounding box center [159, 92] width 84 height 35
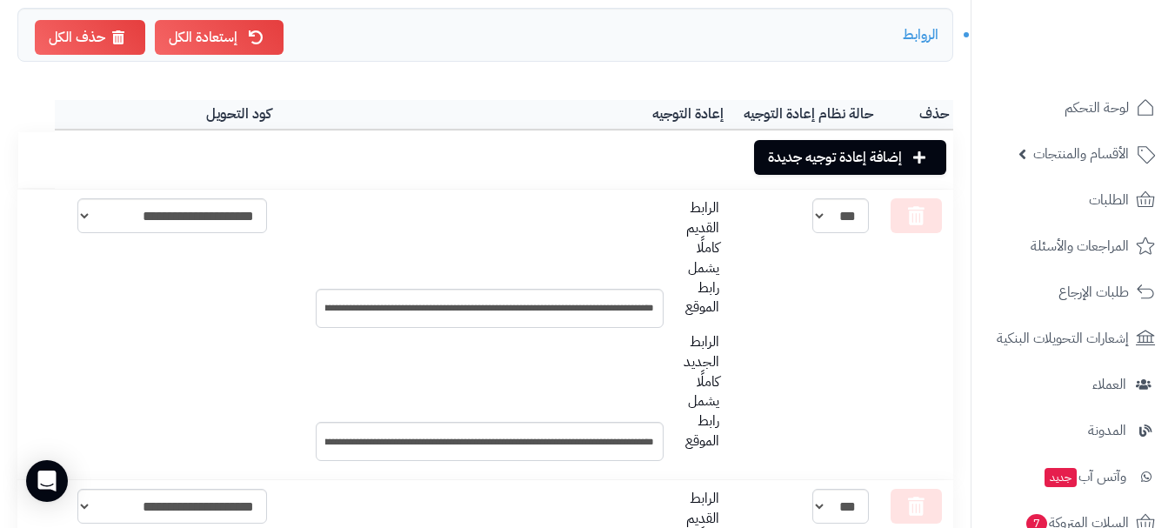
scroll to position [337, 0]
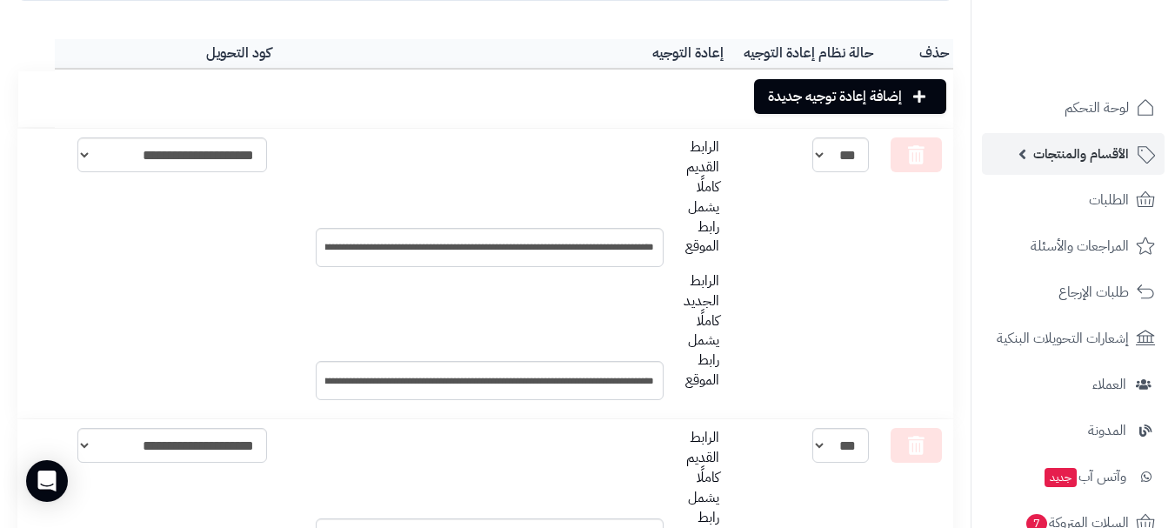
click at [1100, 157] on span "الأقسام والمنتجات" at bounding box center [1081, 154] width 96 height 24
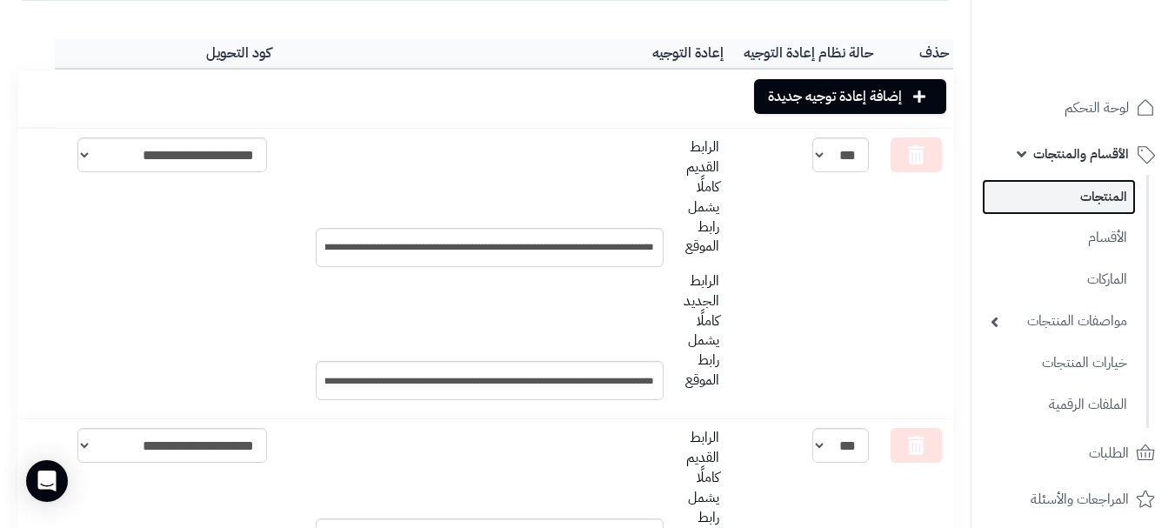
click at [1107, 201] on link "المنتجات" at bounding box center [1059, 197] width 154 height 36
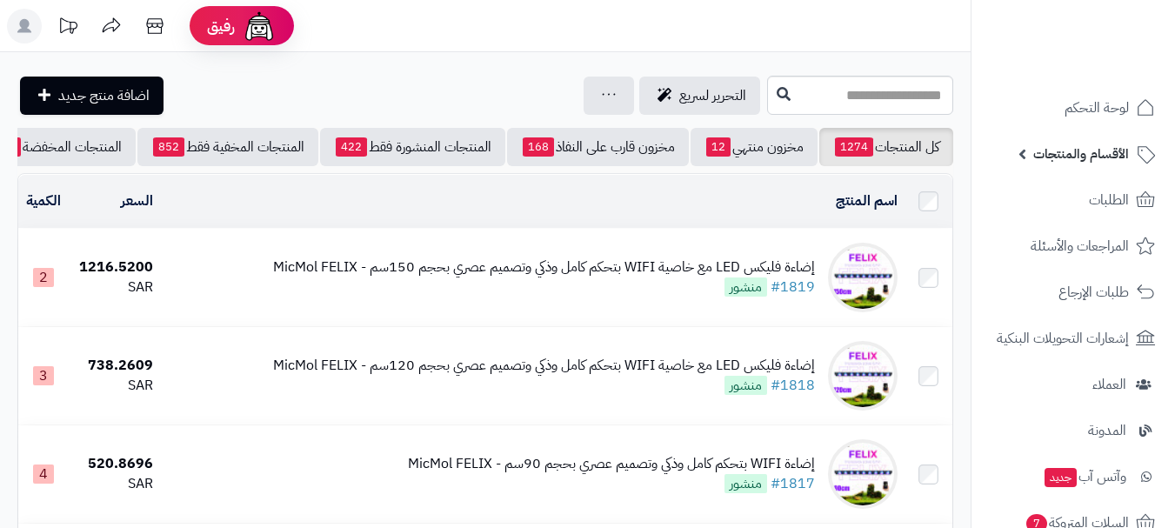
click at [1103, 150] on span "الأقسام والمنتجات" at bounding box center [1081, 154] width 96 height 24
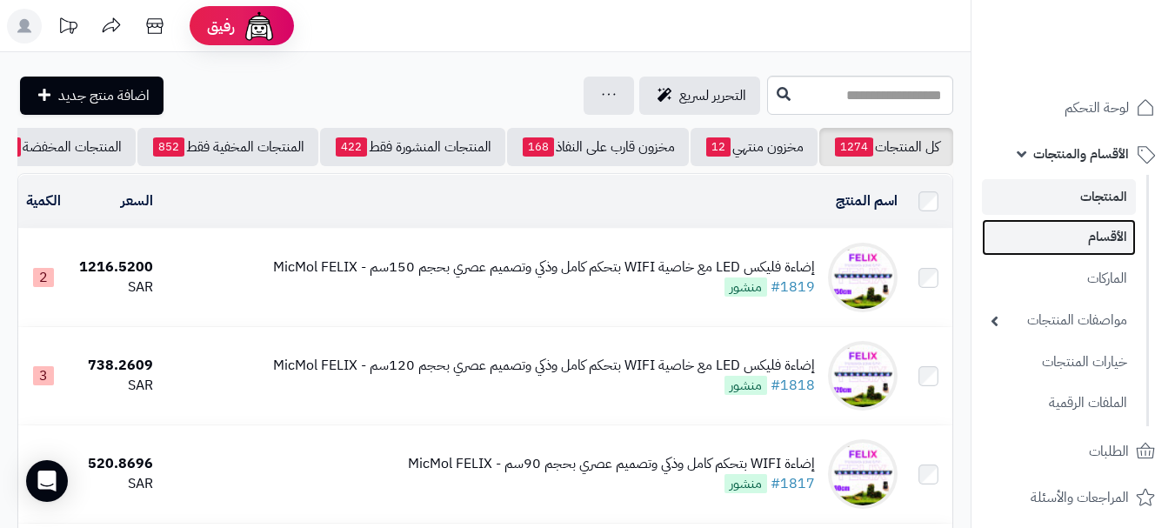
click at [1119, 248] on link "الأقسام" at bounding box center [1059, 237] width 154 height 36
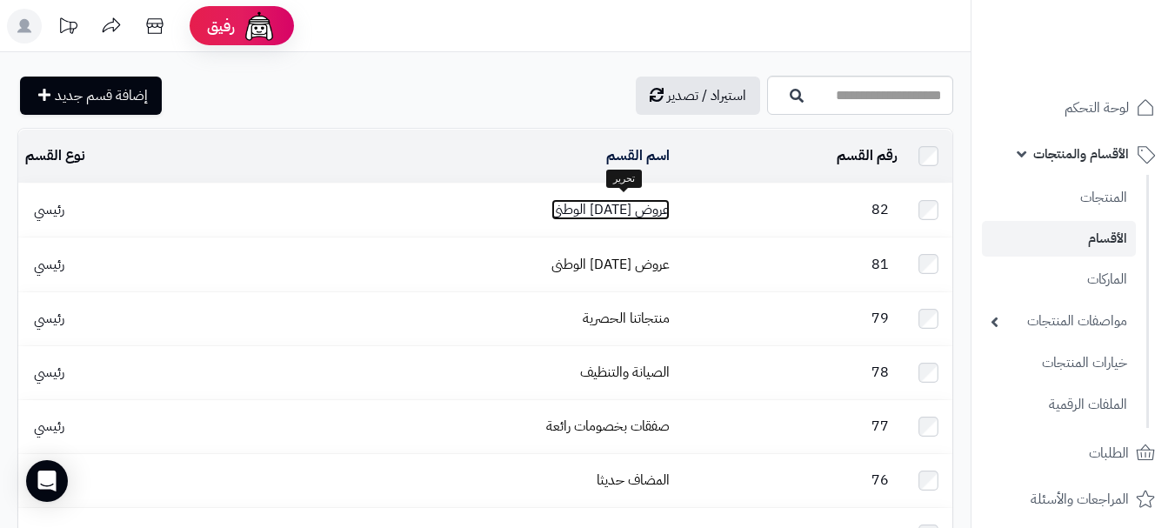
click at [644, 202] on link "عروض [DATE] الوطنى" at bounding box center [610, 209] width 118 height 21
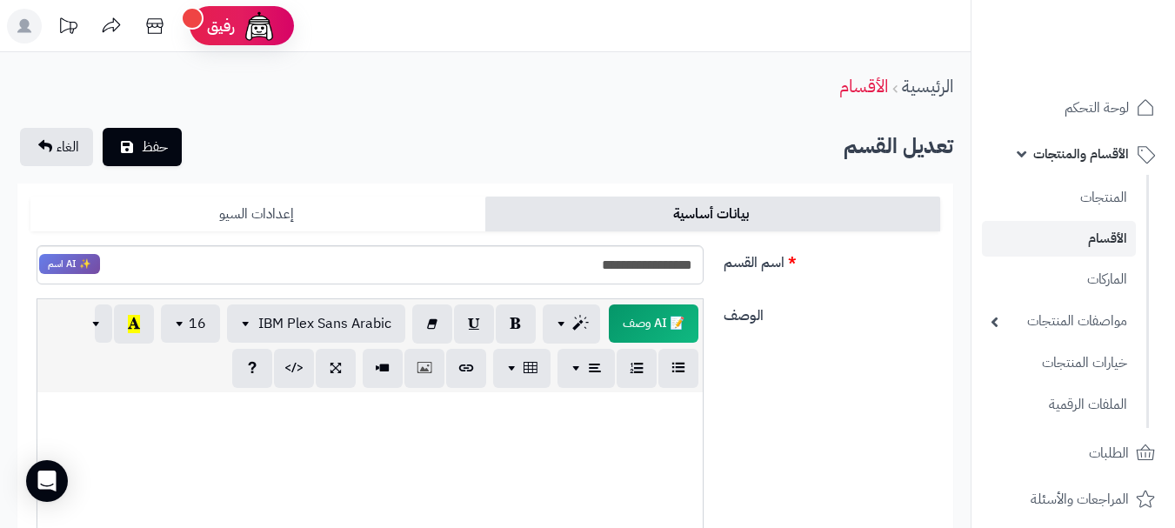
click at [272, 211] on link "إعدادات السيو" at bounding box center [257, 214] width 455 height 35
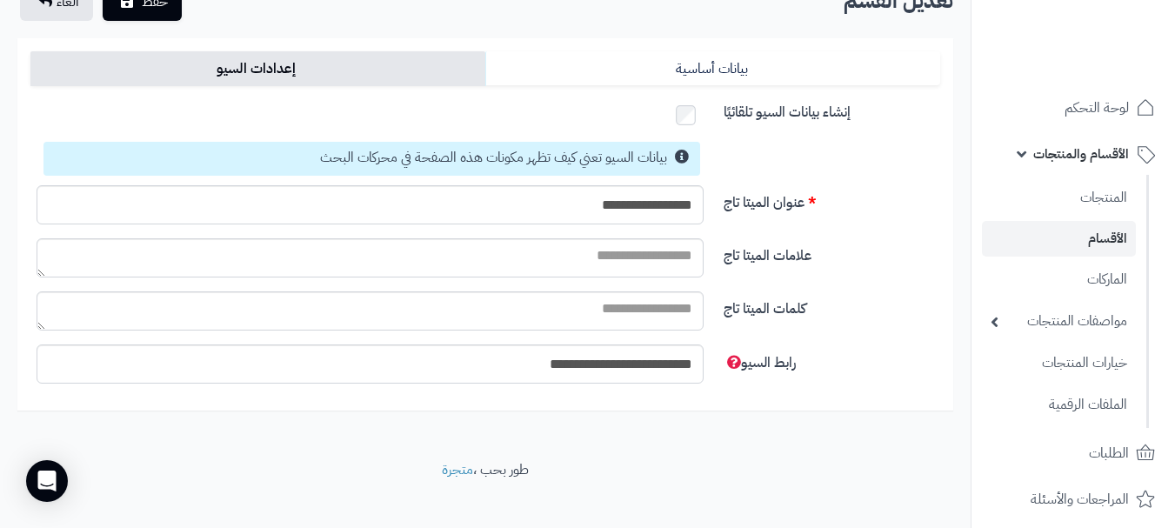
scroll to position [144, 0]
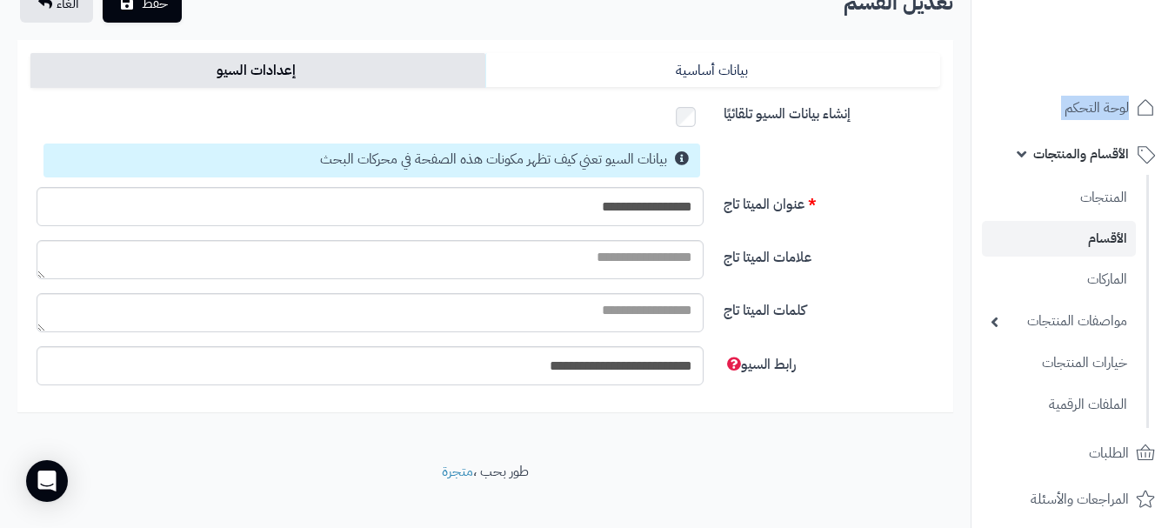
drag, startPoint x: 1162, startPoint y: 77, endPoint x: 1105, endPoint y: 76, distance: 57.4
click at [1155, 26] on div "رفيق ! الطلبات معالجة مكتمل إرجاع المنتجات العملاء المتواجدون الان 6042 عملاء م…" at bounding box center [587, 202] width 1175 height 692
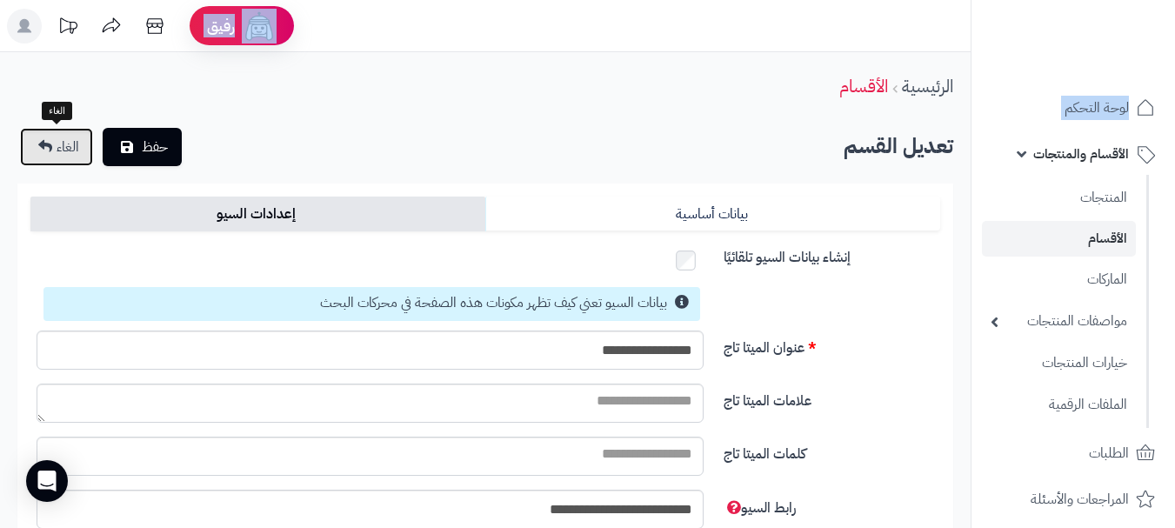
click at [55, 150] on link "الغاء" at bounding box center [56, 147] width 73 height 38
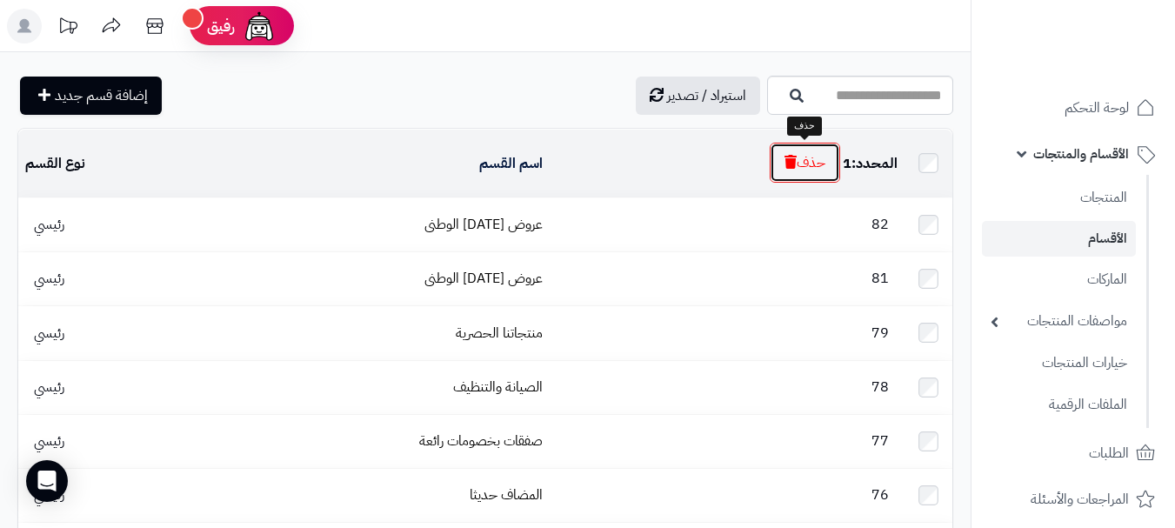
click at [796, 168] on button "حذف" at bounding box center [805, 163] width 70 height 40
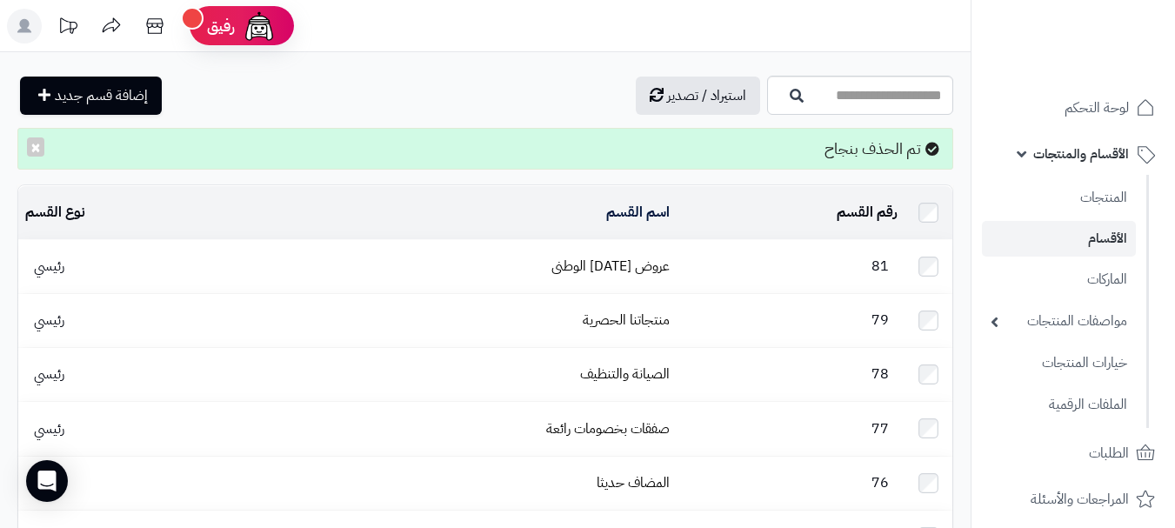
click at [919, 256] on td at bounding box center [929, 266] width 48 height 53
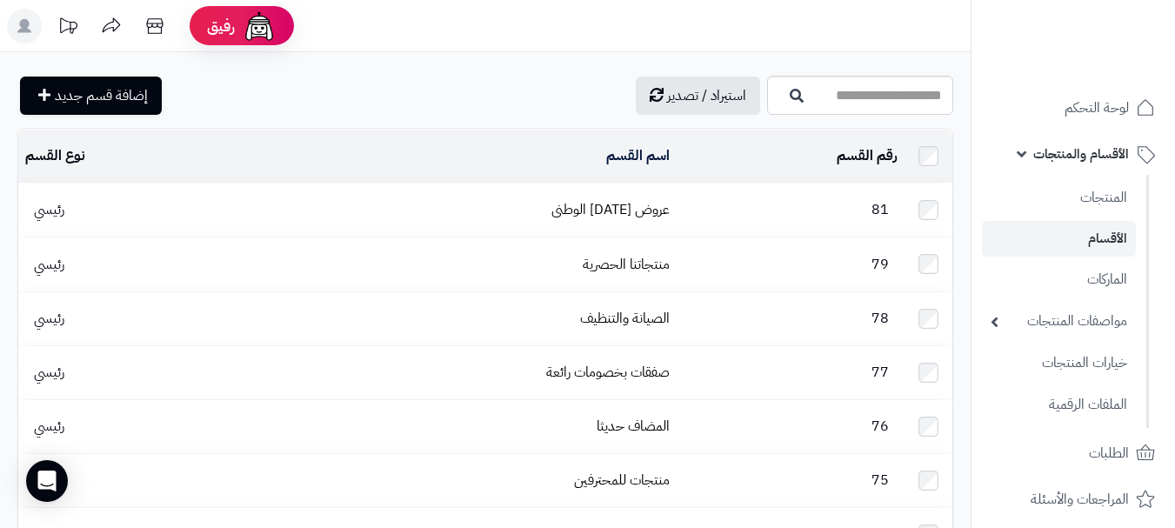
click at [917, 207] on td at bounding box center [929, 210] width 48 height 53
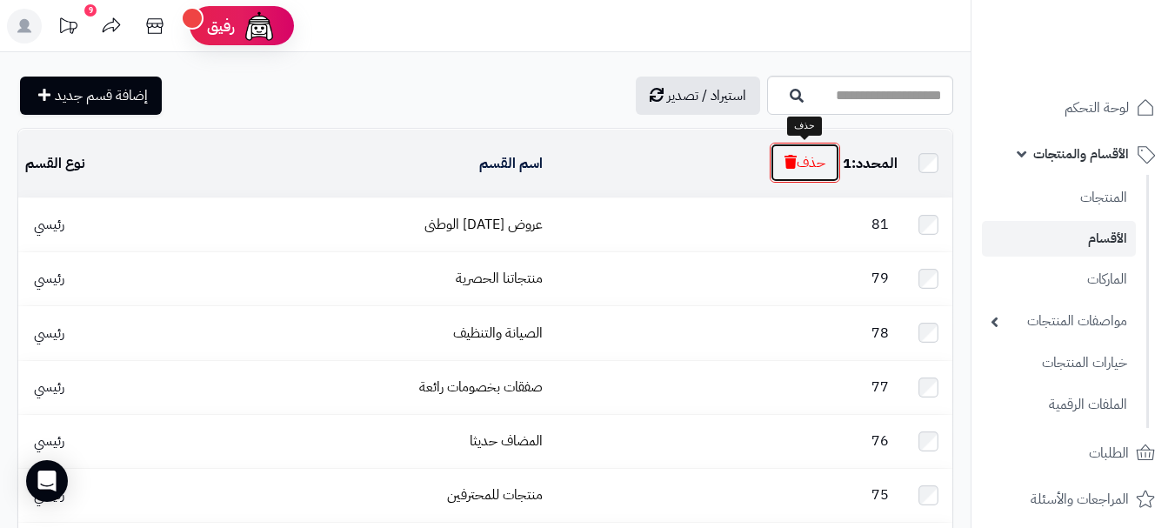
click at [787, 165] on icon "button" at bounding box center [791, 162] width 12 height 14
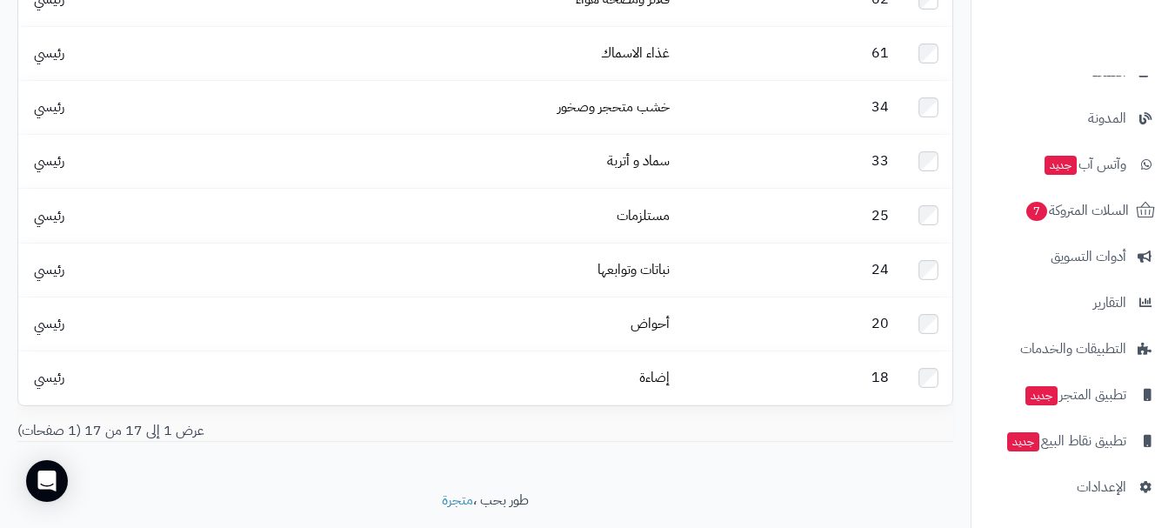
scroll to position [567, 0]
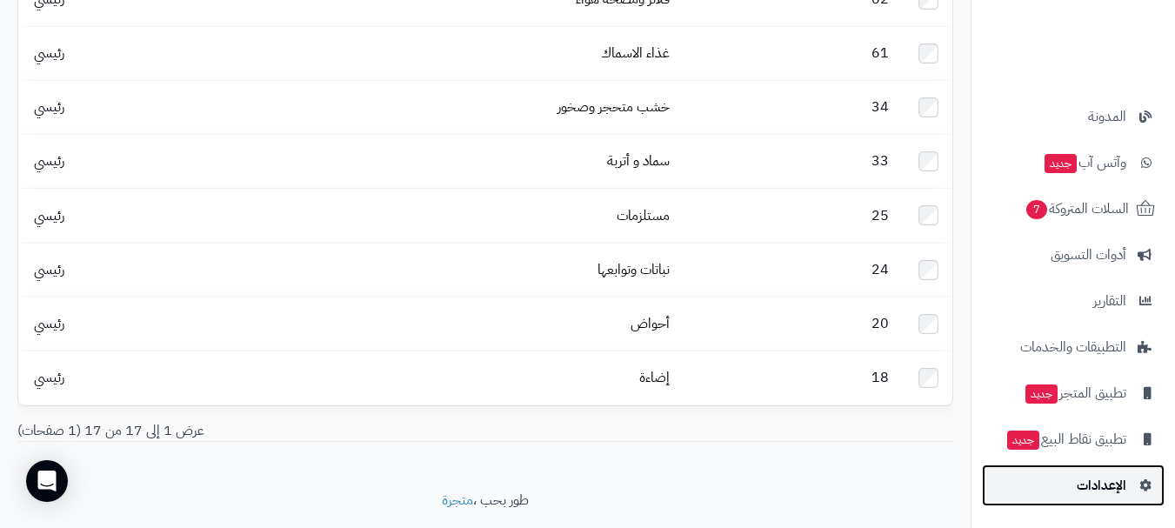
click at [1069, 491] on link "الإعدادات" at bounding box center [1073, 485] width 183 height 42
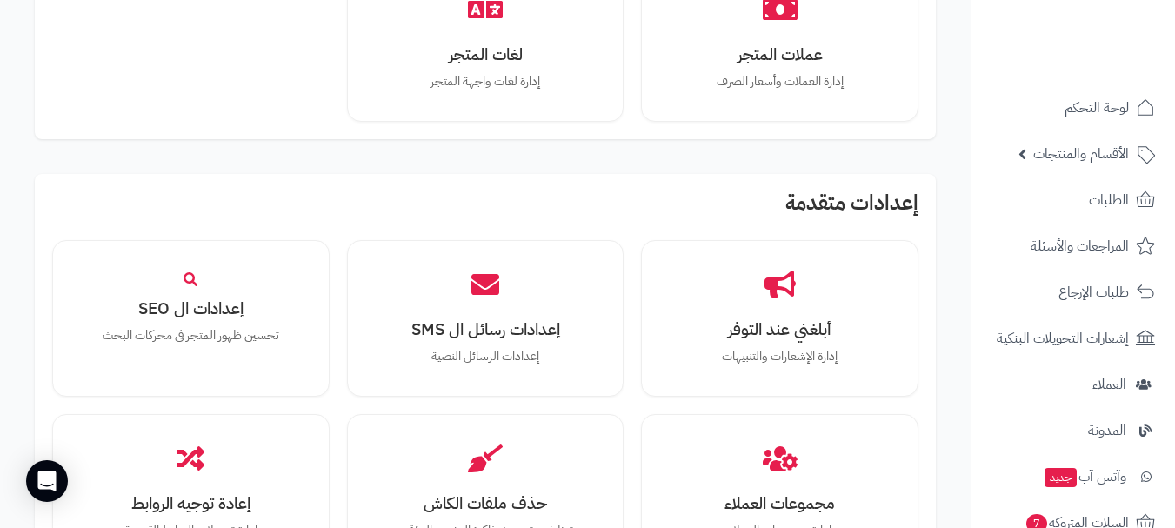
scroll to position [1680, 0]
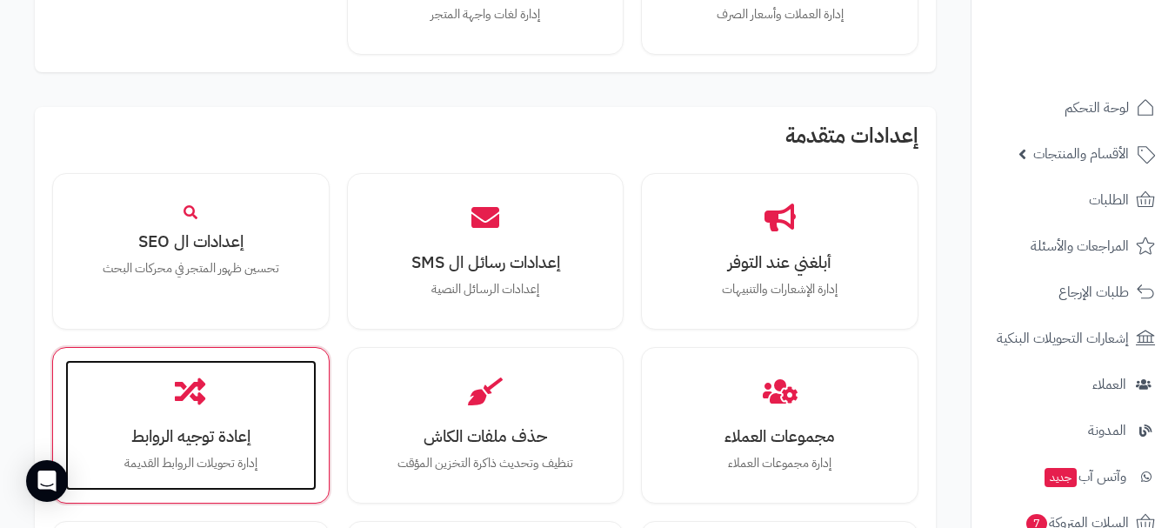
click at [147, 440] on h3 "إعادة توجيه الروابط" at bounding box center [191, 436] width 217 height 18
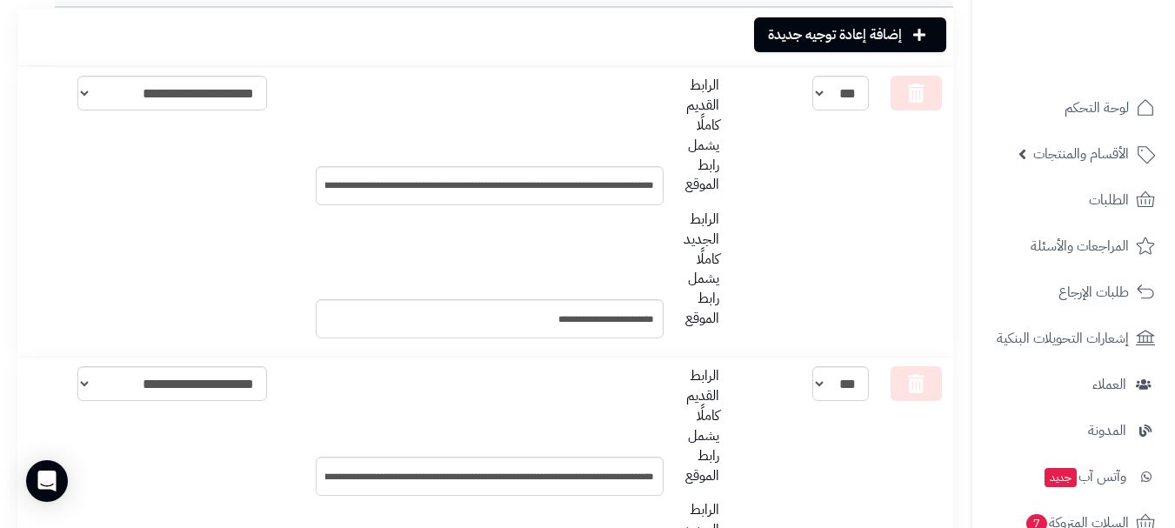
scroll to position [337, 0]
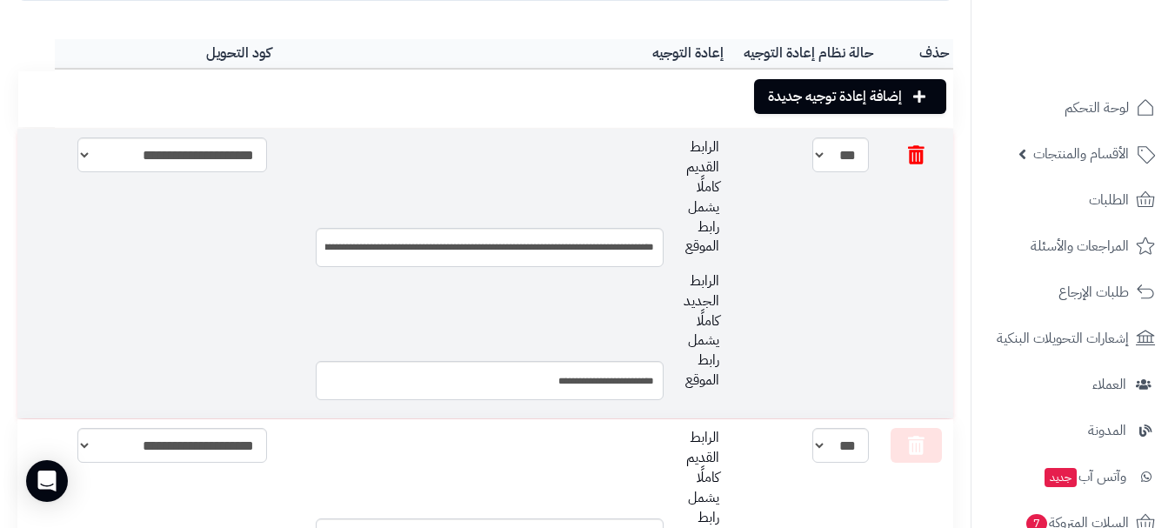
click at [902, 158] on link at bounding box center [916, 154] width 51 height 35
